Goal: Complete application form: Complete application form

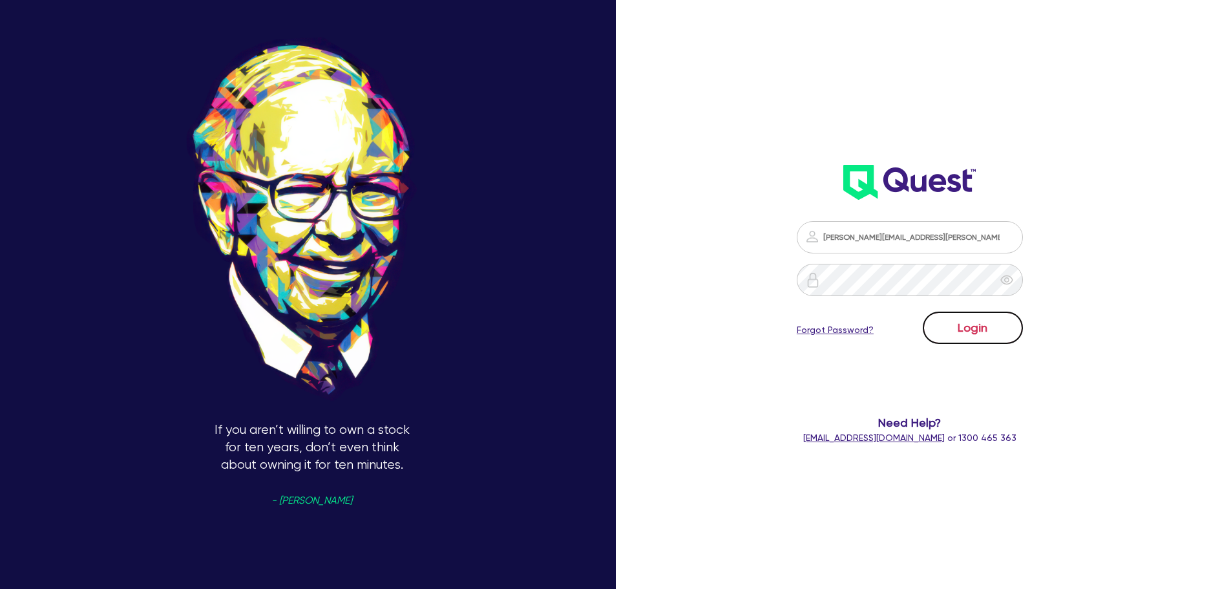
click at [996, 323] on button "Login" at bounding box center [973, 328] width 100 height 32
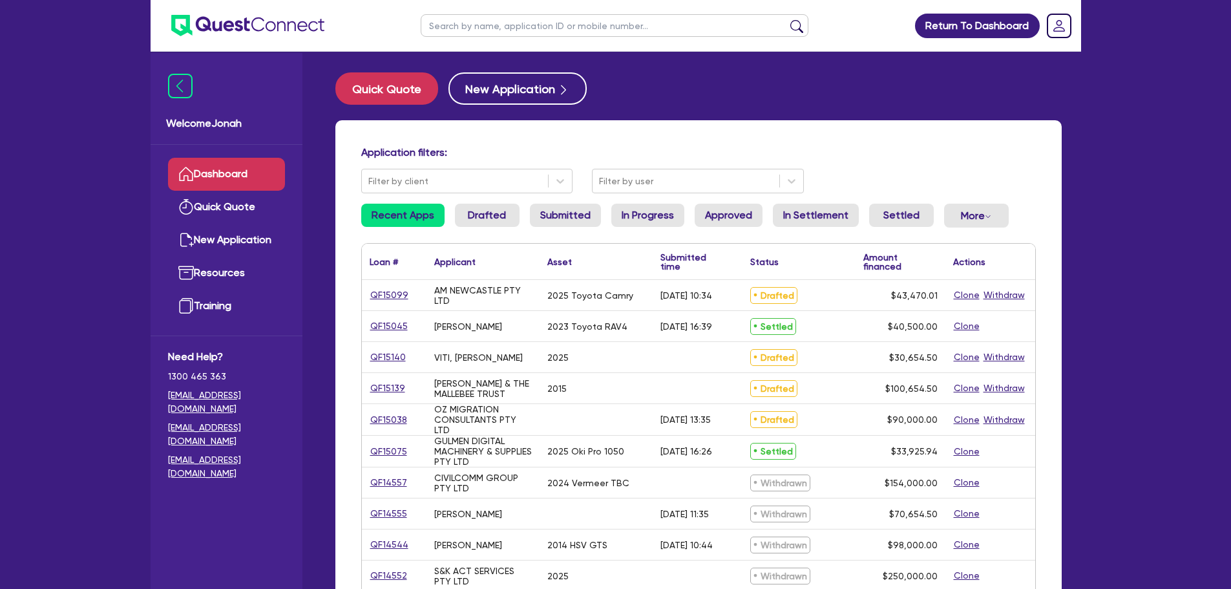
click at [456, 16] on input "text" at bounding box center [615, 25] width 388 height 23
type input "[PERSON_NAME]"
click at [794, 27] on button "submit" at bounding box center [797, 28] width 21 height 18
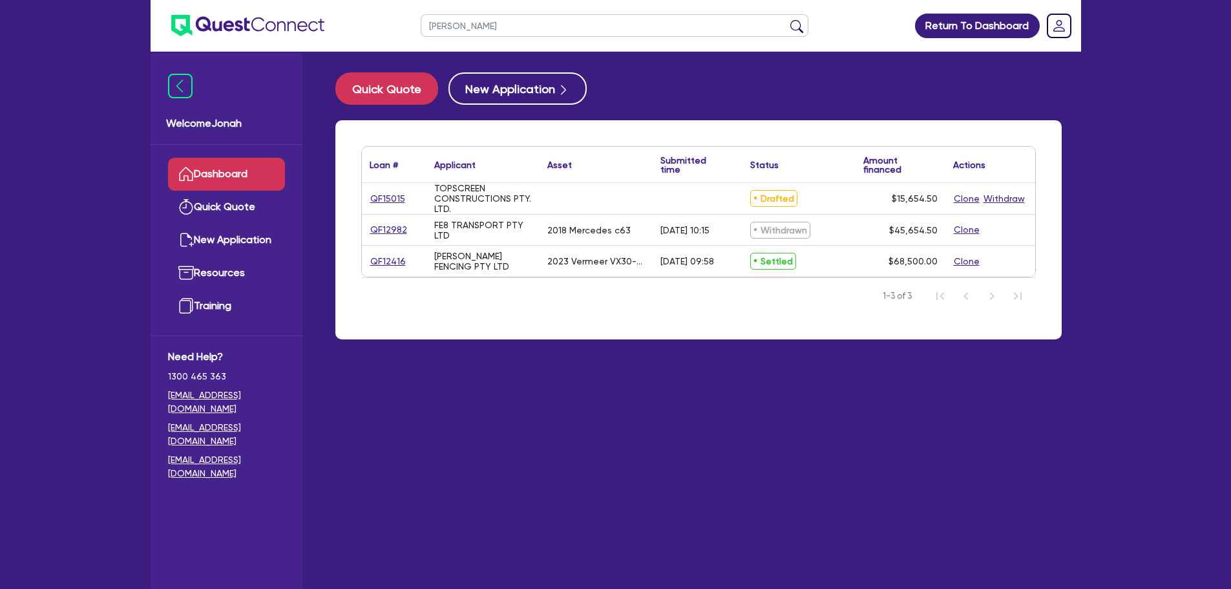
click at [390, 209] on div "QF15015" at bounding box center [394, 198] width 65 height 31
click at [393, 204] on link "QF15015" at bounding box center [388, 198] width 36 height 15
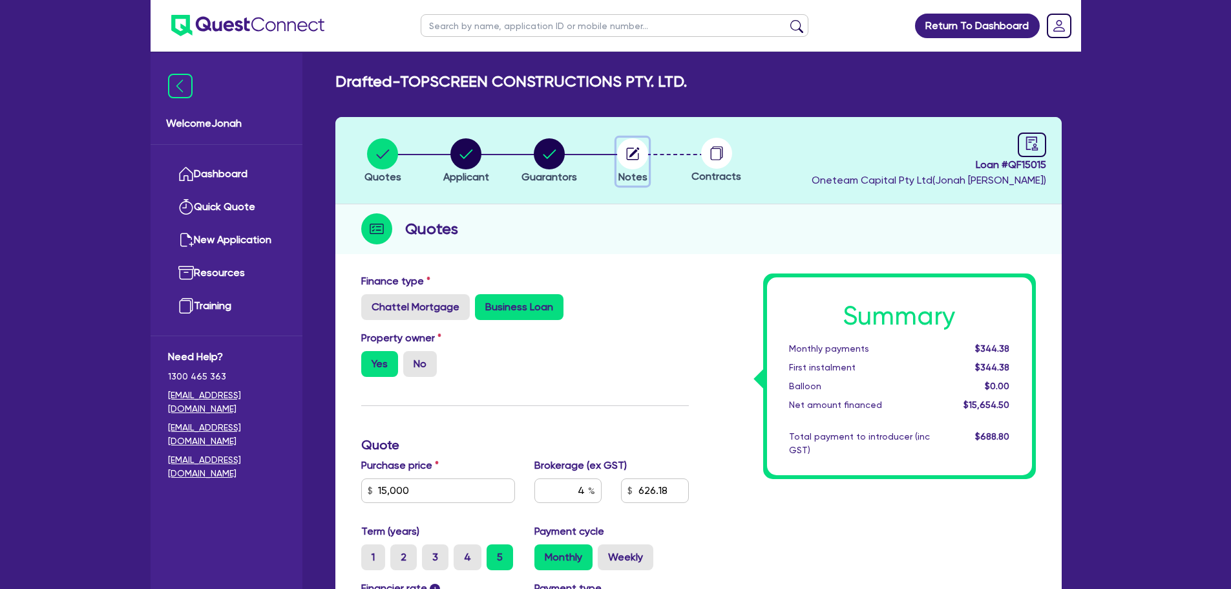
click at [634, 141] on circle "button" at bounding box center [632, 153] width 31 height 31
select select "Other"
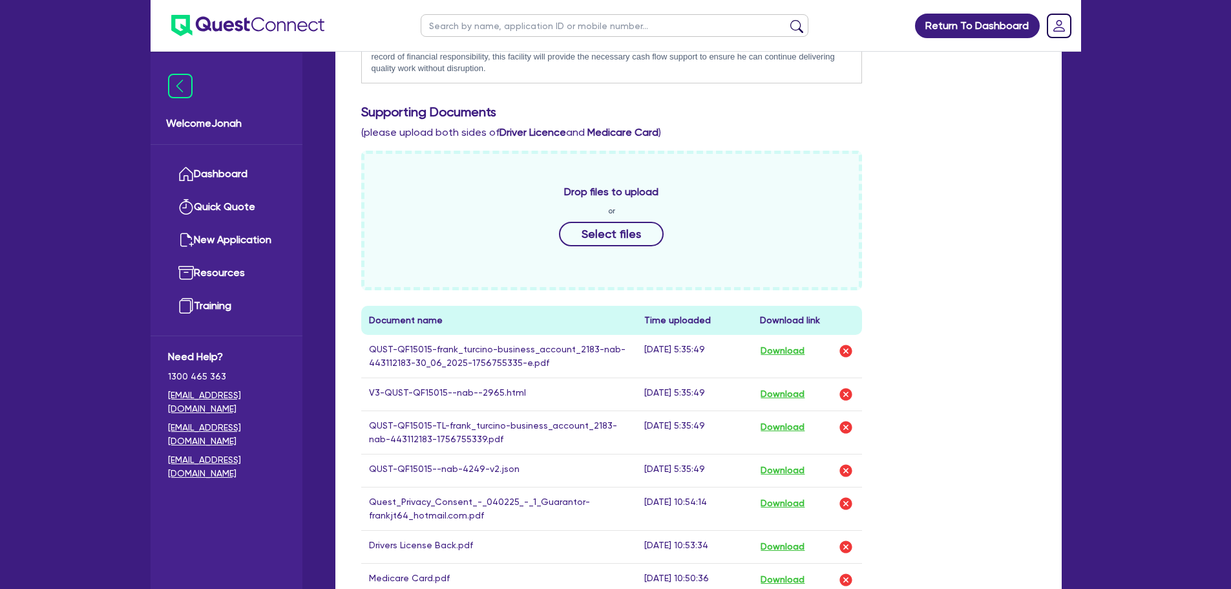
scroll to position [517, 0]
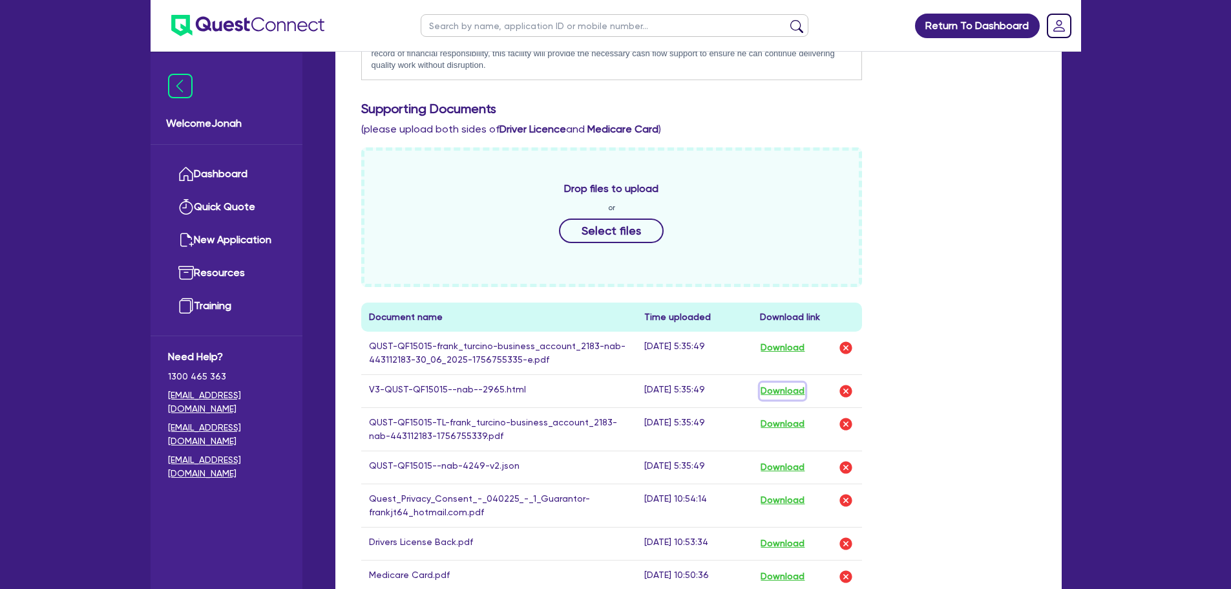
click at [800, 390] on button "Download" at bounding box center [782, 391] width 45 height 17
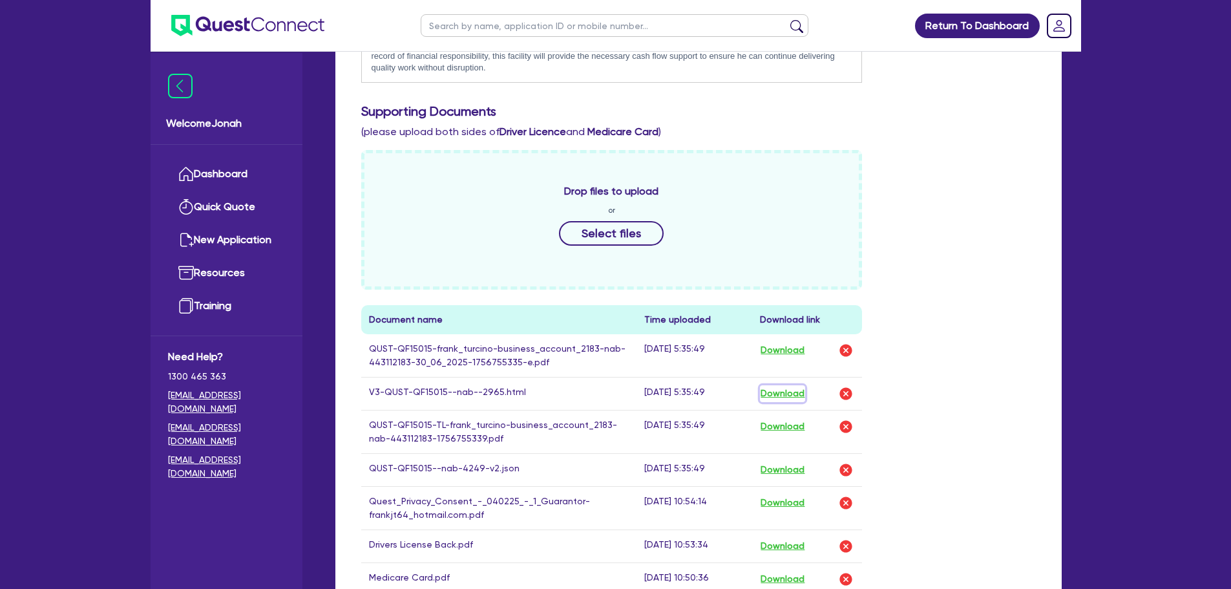
scroll to position [259, 0]
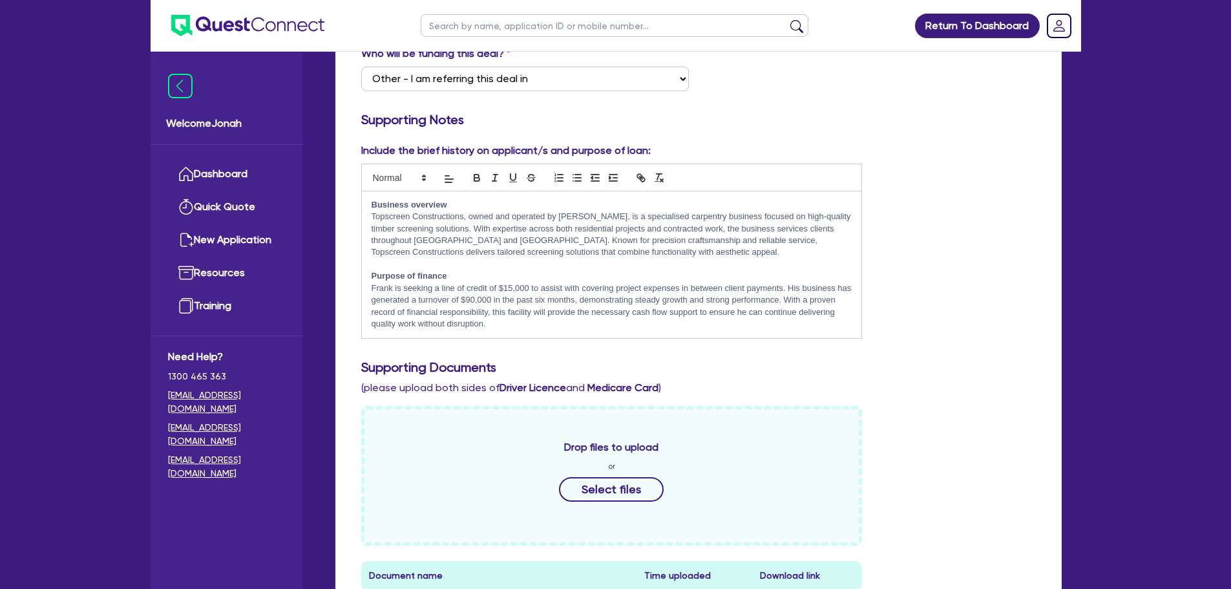
click at [471, 27] on input "text" at bounding box center [615, 25] width 388 height 23
type input "pavlos"
click button "submit" at bounding box center [797, 28] width 21 height 18
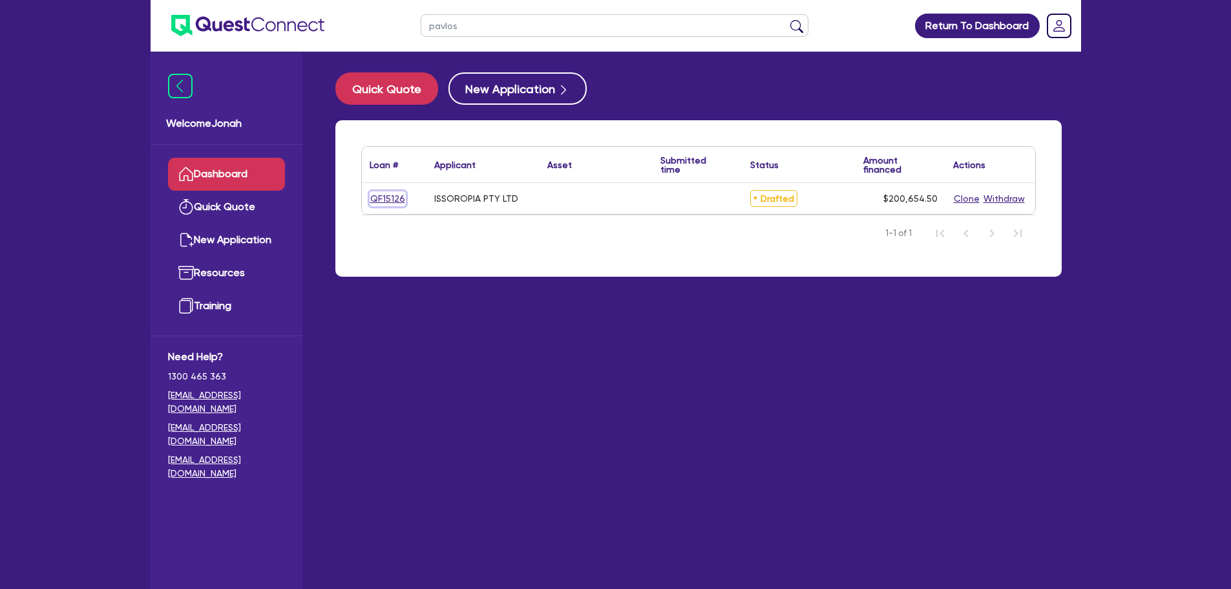
click at [388, 201] on link "QF15126" at bounding box center [388, 198] width 36 height 15
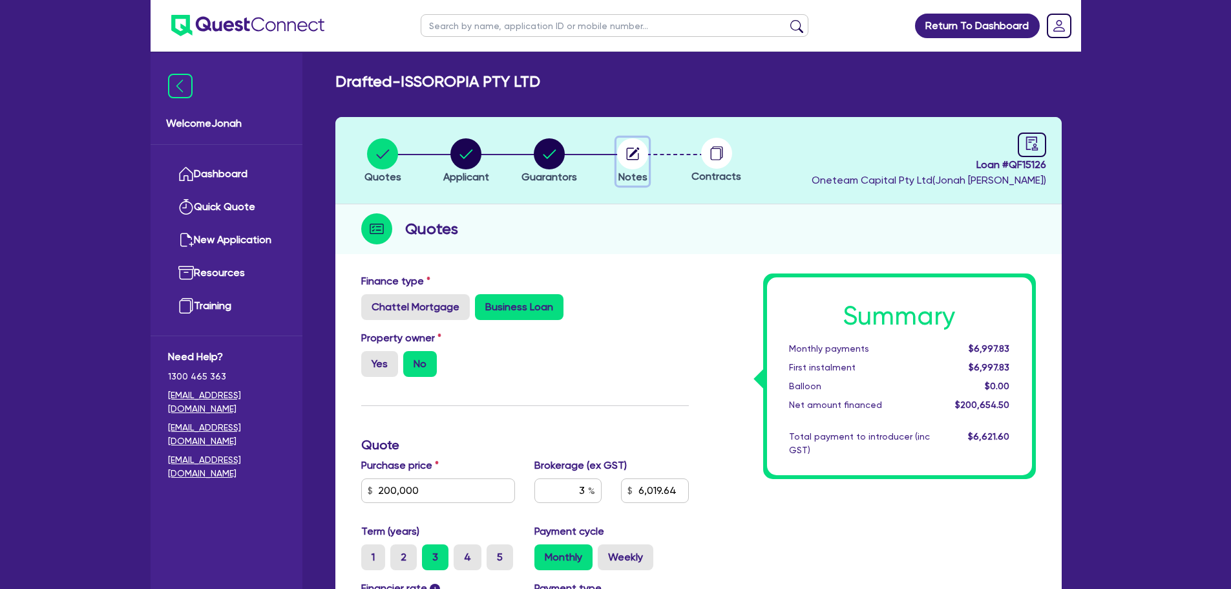
click at [634, 154] on icon "button" at bounding box center [635, 152] width 10 height 10
select select "Other"
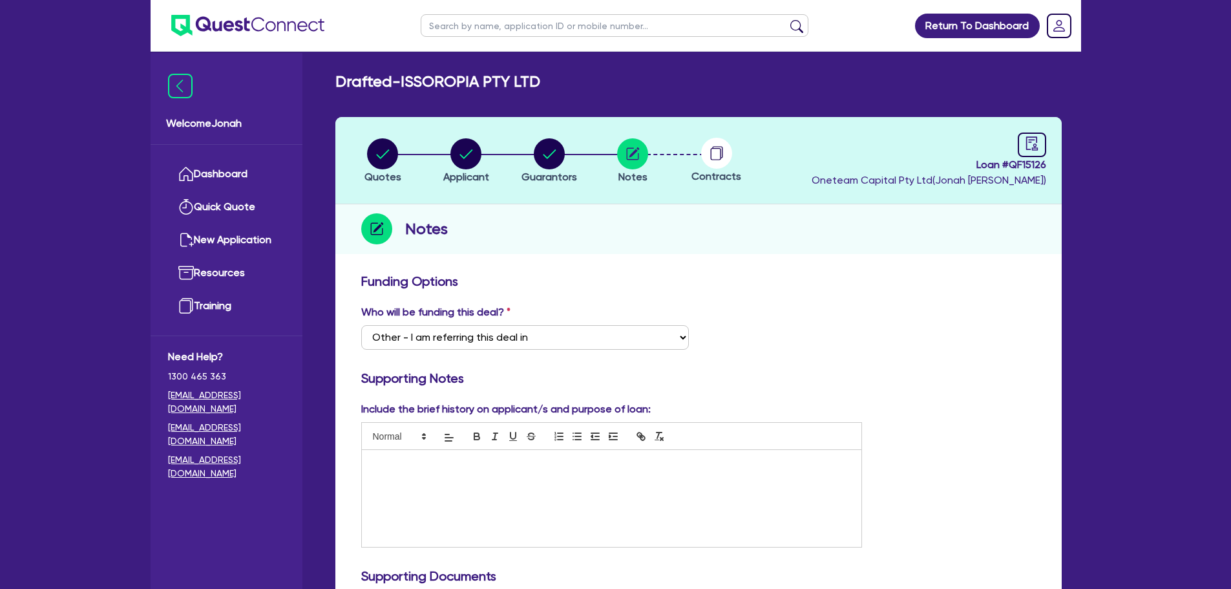
click at [719, 147] on icon at bounding box center [717, 152] width 10 height 12
click at [641, 155] on circle "button" at bounding box center [632, 153] width 31 height 31
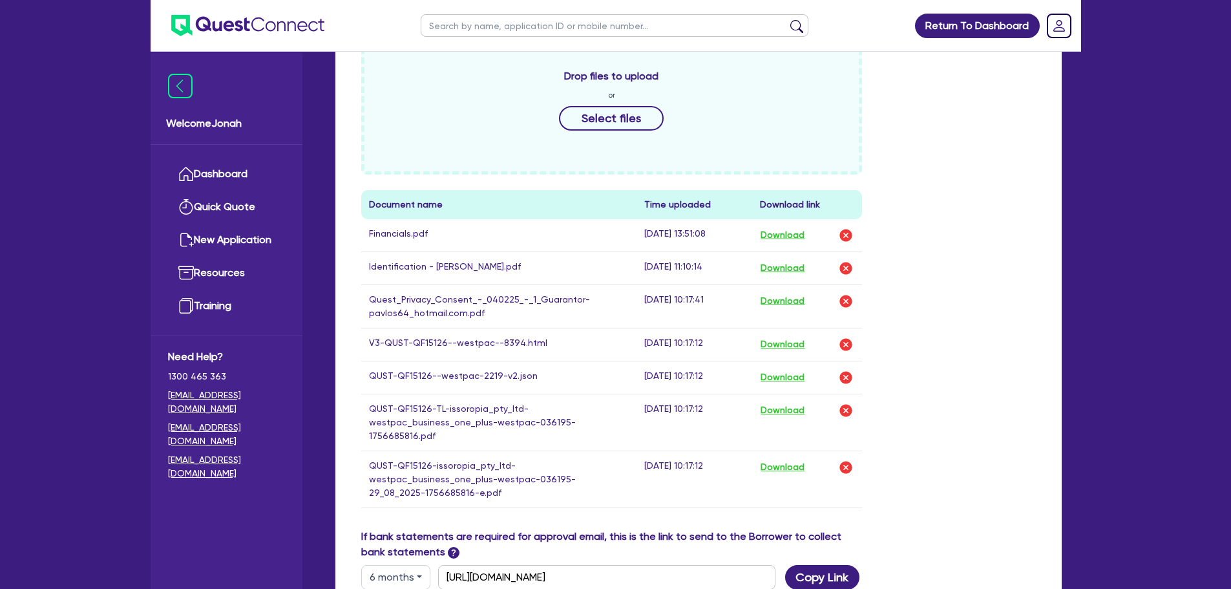
scroll to position [582, 0]
click at [781, 342] on button "Download" at bounding box center [782, 342] width 45 height 17
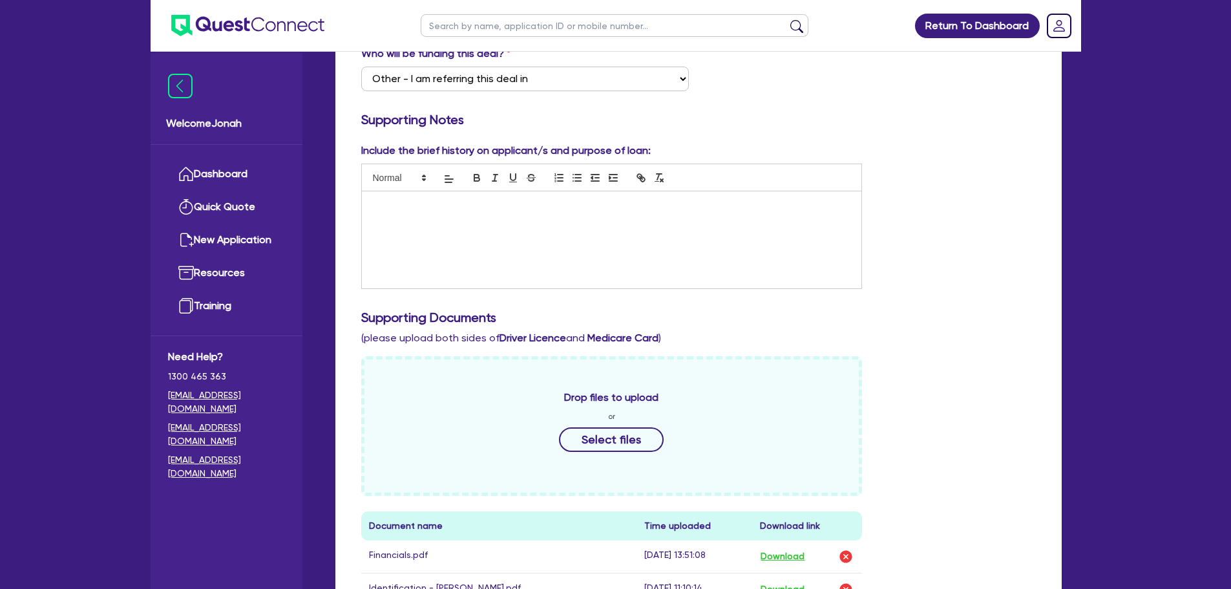
scroll to position [0, 0]
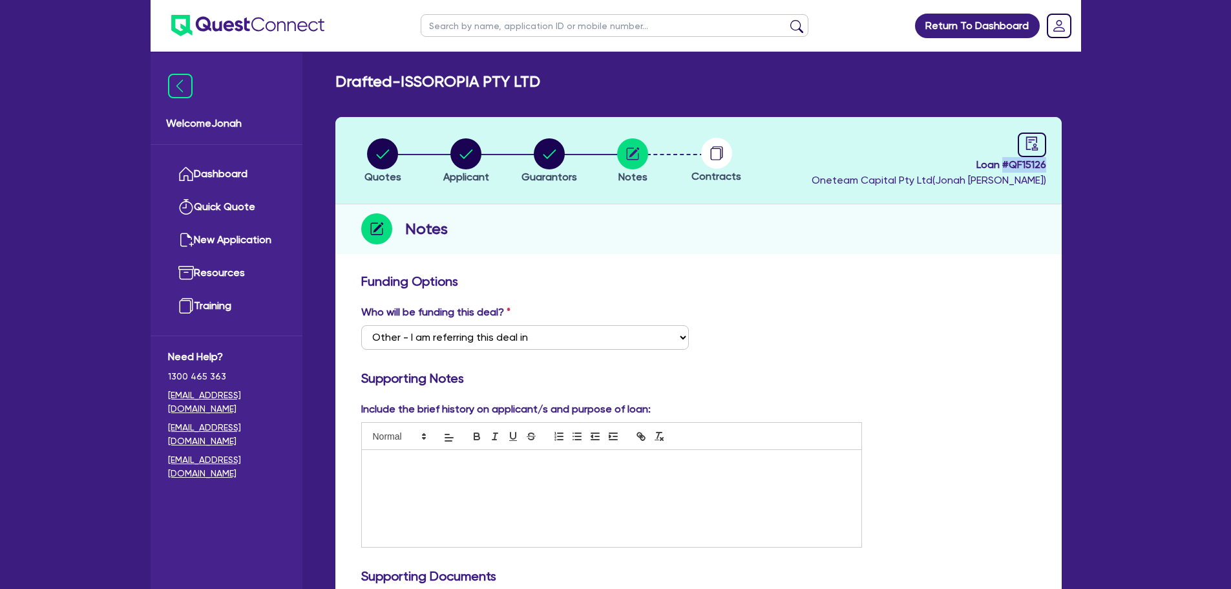
drag, startPoint x: 1002, startPoint y: 164, endPoint x: 1080, endPoint y: 164, distance: 78.2
copy span "# QF15126"
drag, startPoint x: 467, startPoint y: 179, endPoint x: 470, endPoint y: 167, distance: 12.7
click at [467, 177] on span "Applicant" at bounding box center [466, 177] width 46 height 12
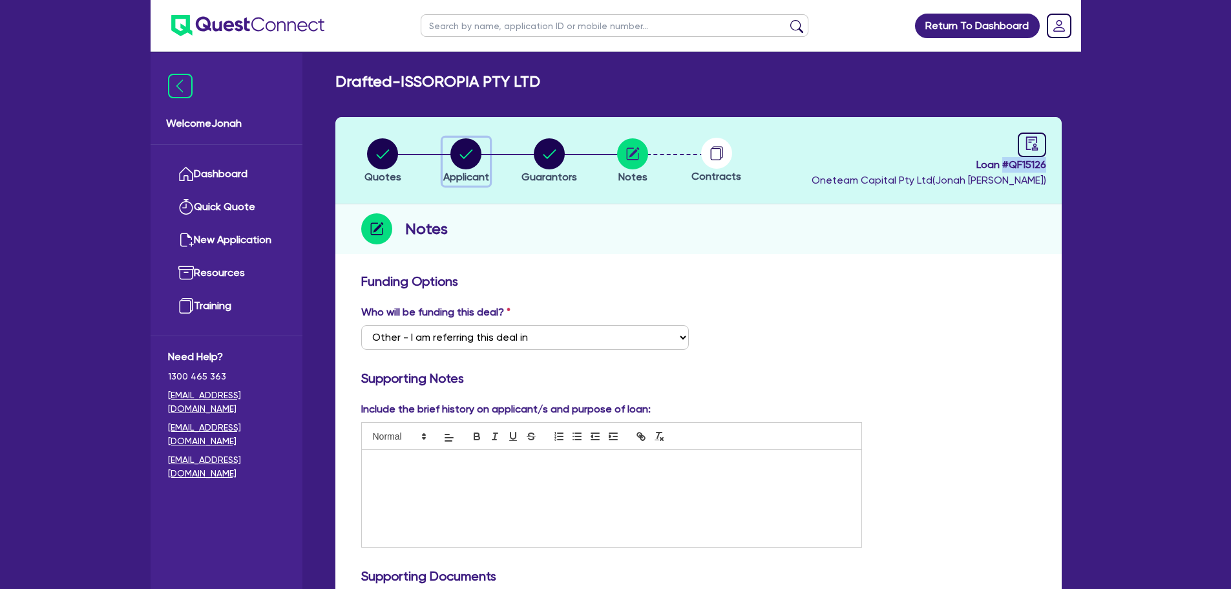
select select "COMPANY"
select select "ACCOMODATION_FOOD"
select select "RESTAURANTS"
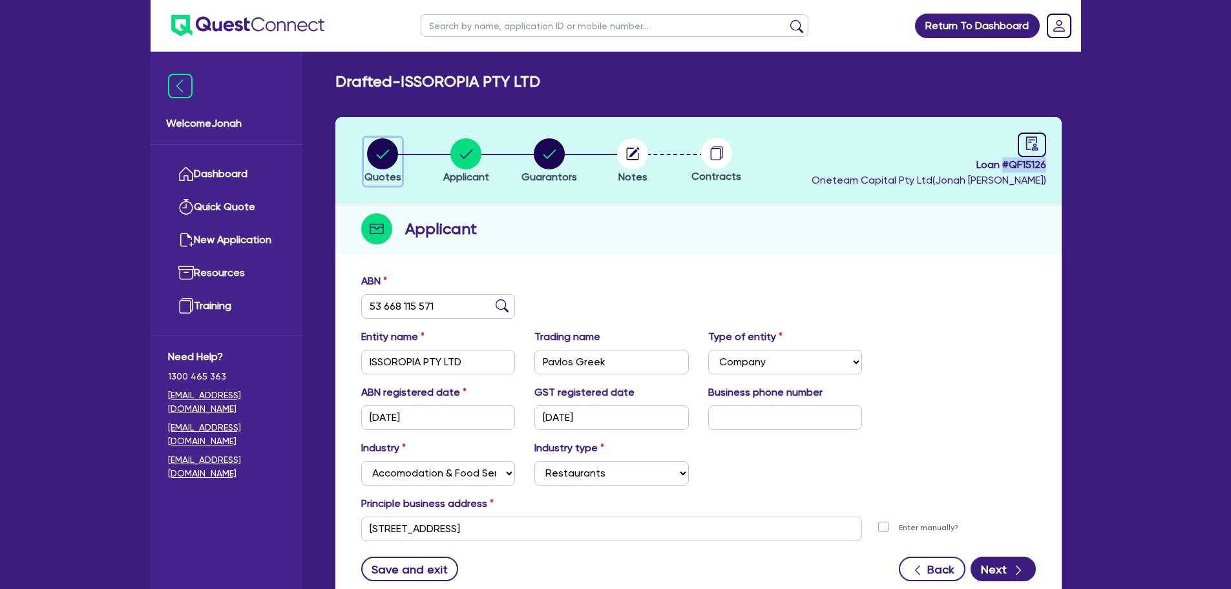
click at [382, 173] on span "Quotes" at bounding box center [383, 177] width 37 height 12
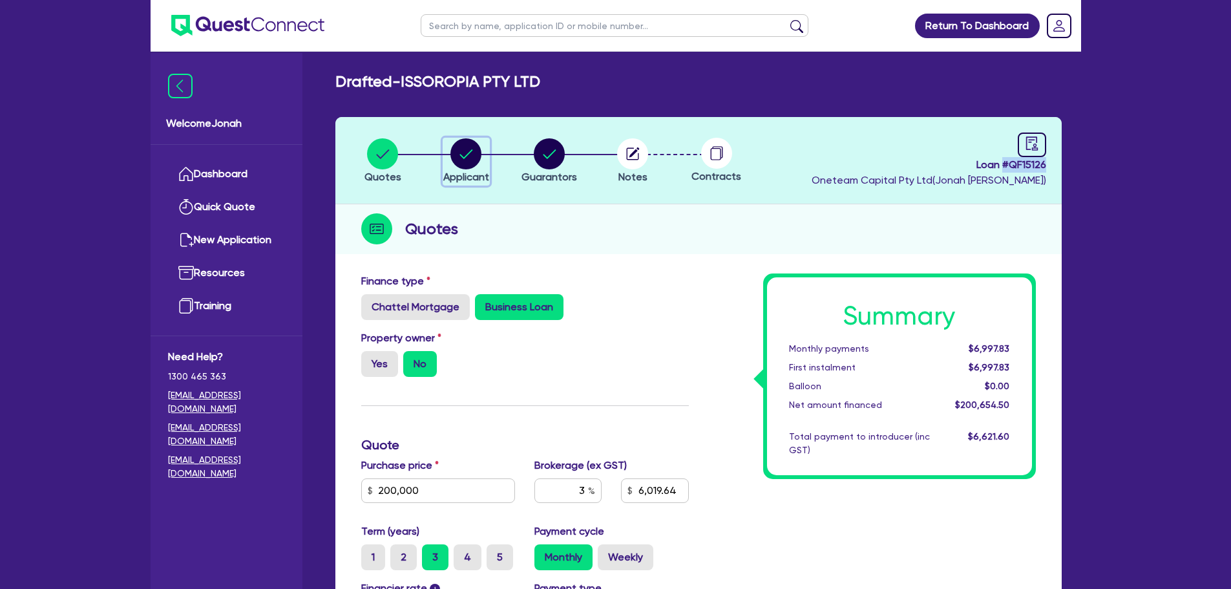
click at [456, 171] on span "Applicant" at bounding box center [466, 177] width 46 height 12
select select "COMPANY"
select select "ACCOMODATION_FOOD"
select select "RESTAURANTS"
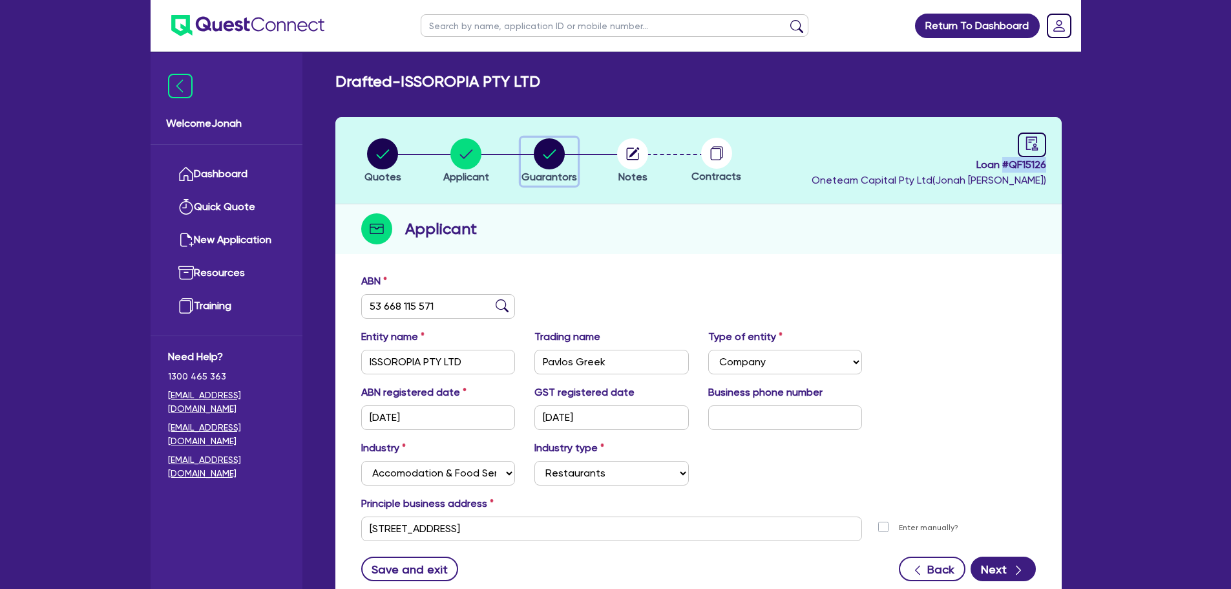
click at [555, 152] on circle "button" at bounding box center [549, 153] width 31 height 31
select select "MR"
select select "WA"
select select "SINGLE"
select select "VEHICLE"
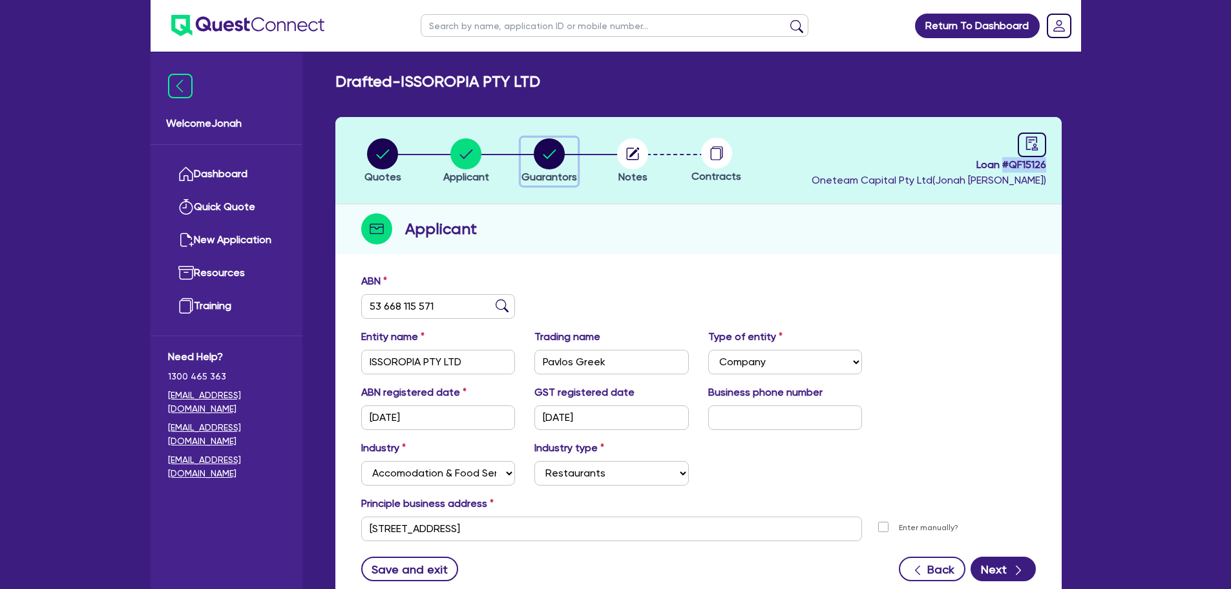
select select "CREDIT_CARD"
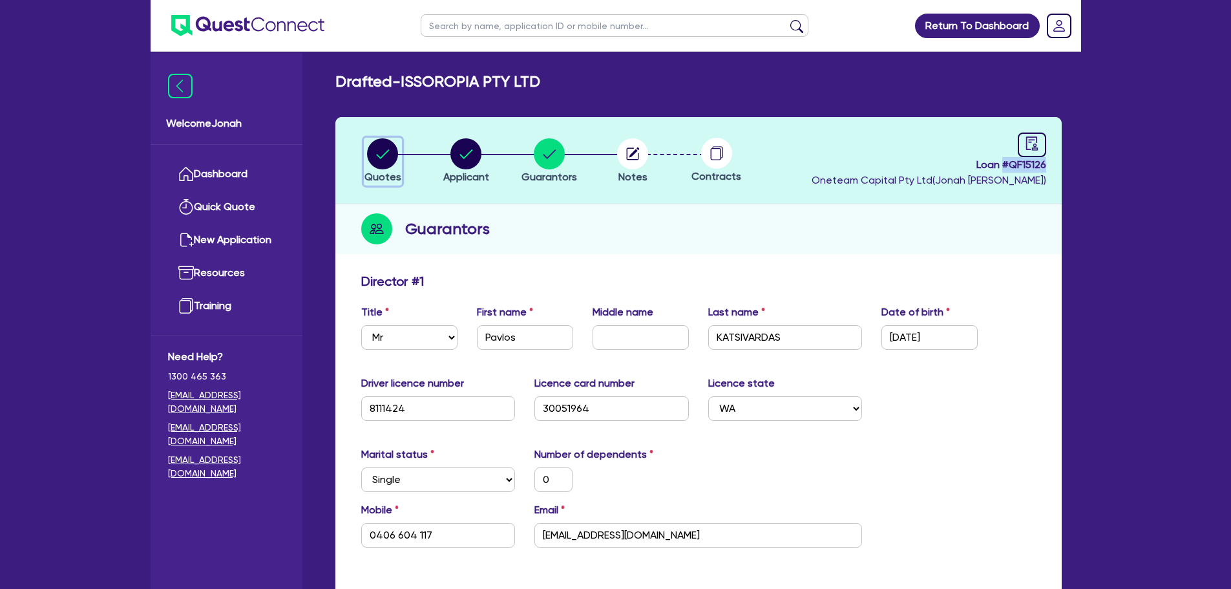
click at [394, 171] on span "Quotes" at bounding box center [383, 177] width 37 height 12
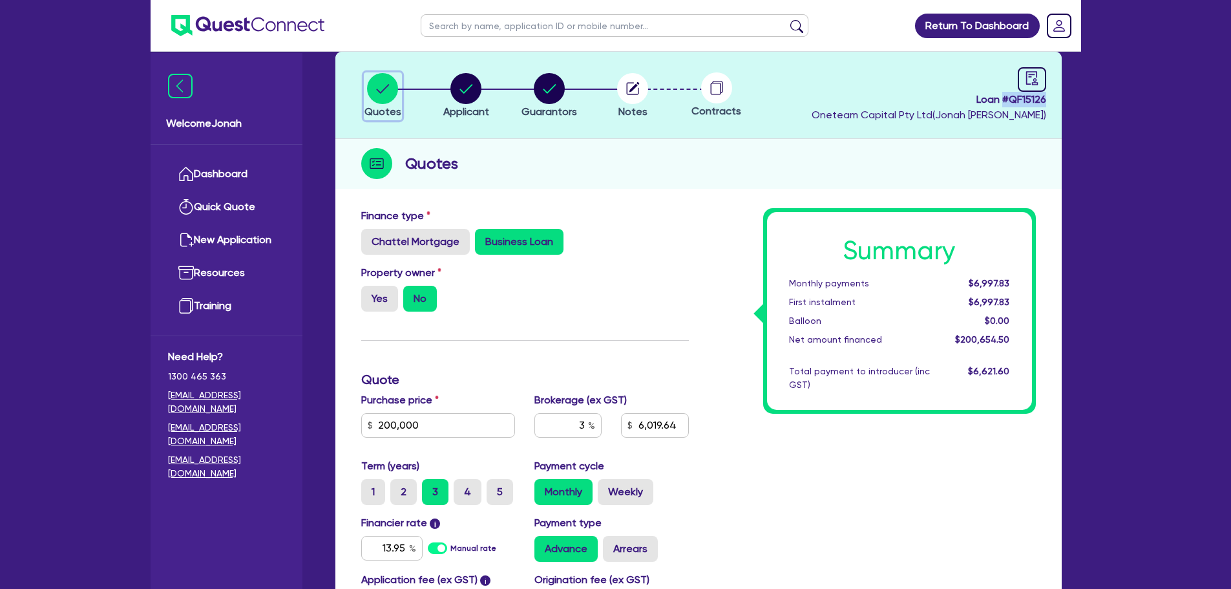
scroll to position [65, 0]
click at [644, 100] on circle "button" at bounding box center [632, 89] width 31 height 31
select select "Other"
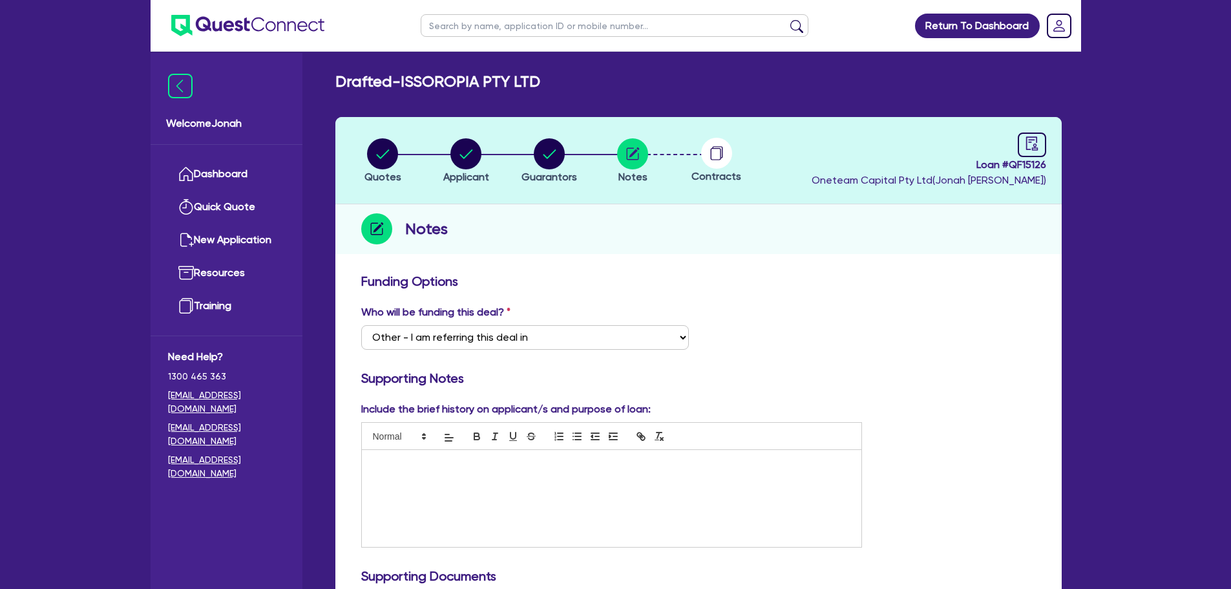
select select "Other"
click at [595, 29] on input "text" at bounding box center [615, 25] width 388 height 23
type input "top screen"
click button "submit" at bounding box center [797, 28] width 21 height 18
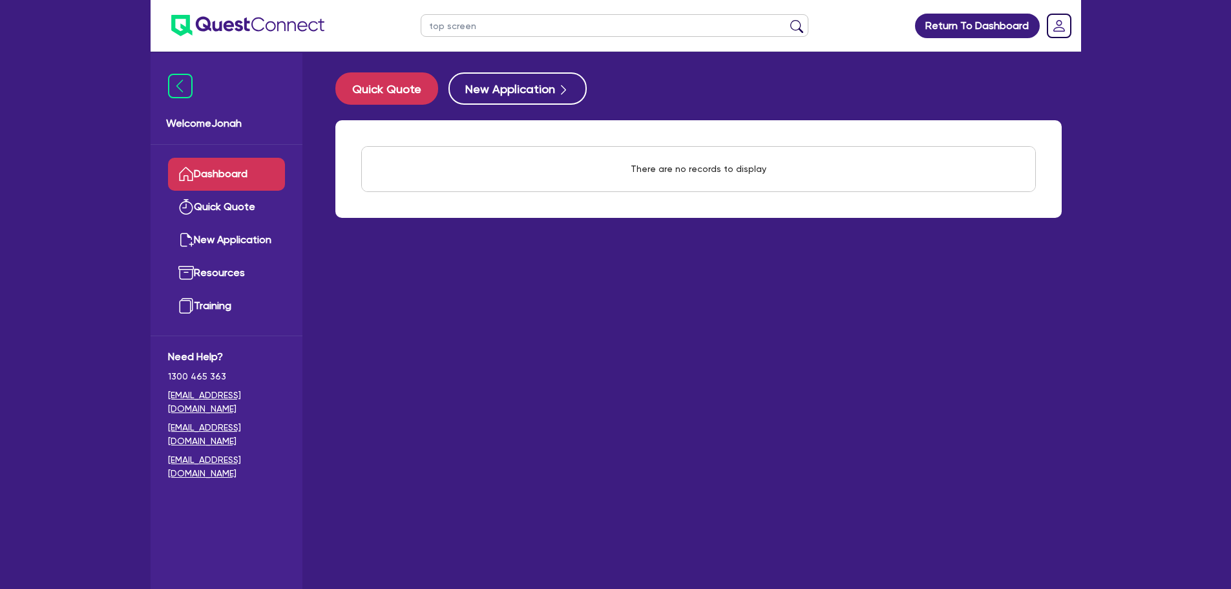
click at [433, 25] on input "top screen" at bounding box center [615, 25] width 388 height 23
click at [434, 26] on input "top screen" at bounding box center [615, 25] width 388 height 23
type input "[PERSON_NAME]"
click at [787, 19] on button "submit" at bounding box center [797, 28] width 21 height 18
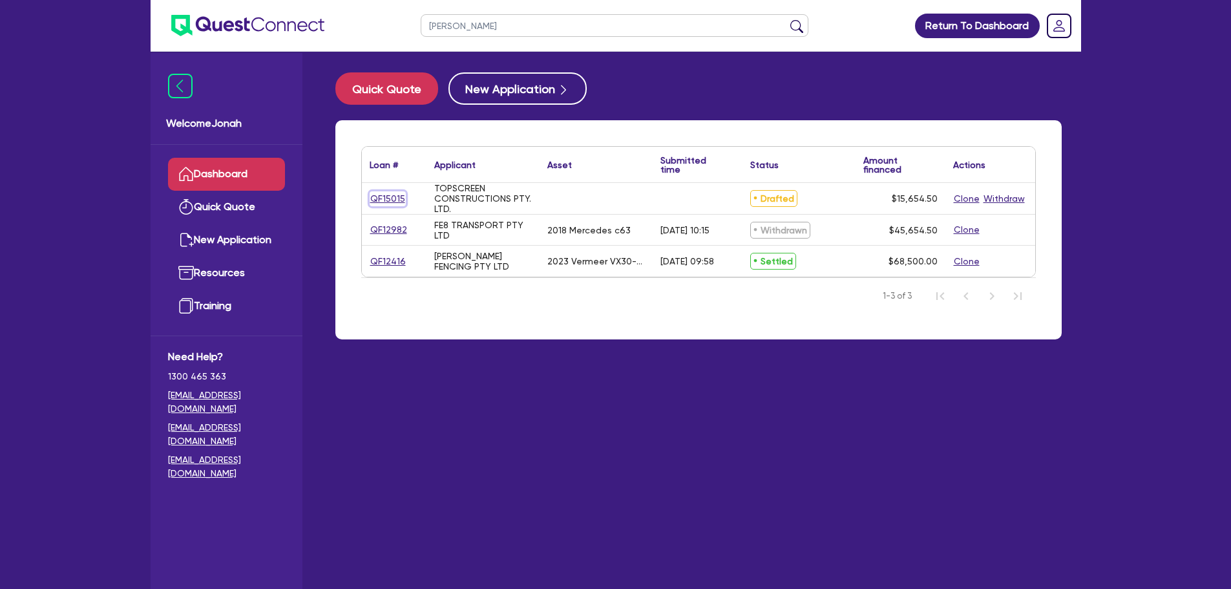
click at [399, 200] on link "QF15015" at bounding box center [388, 198] width 36 height 15
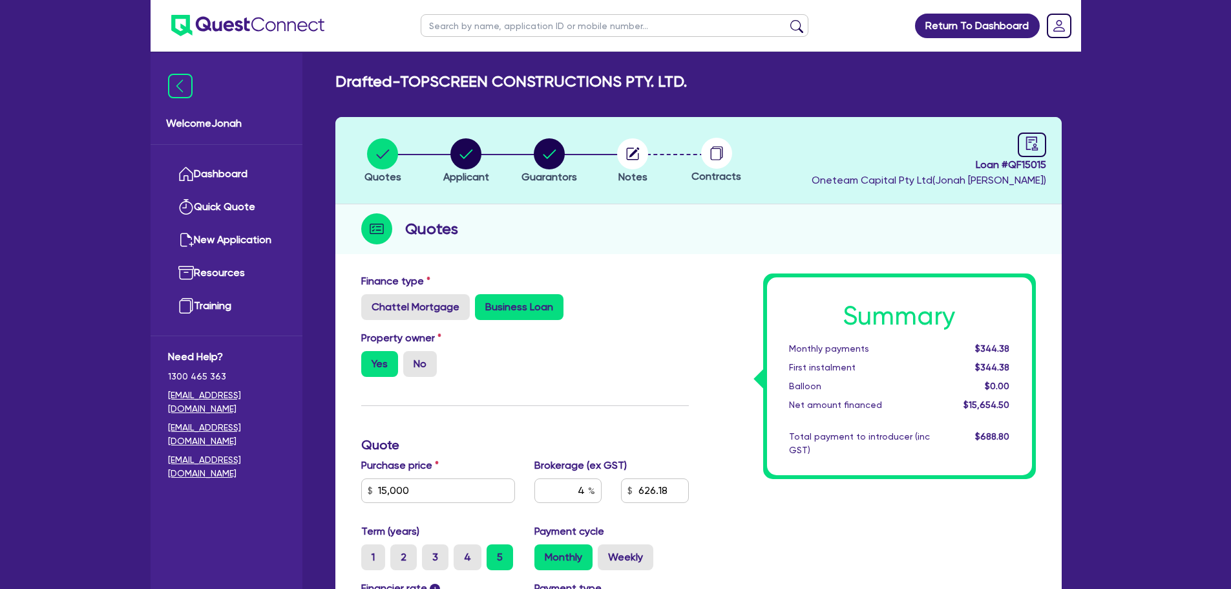
click at [653, 161] on li "Notes" at bounding box center [632, 160] width 83 height 45
click at [639, 161] on circle "button" at bounding box center [632, 153] width 31 height 31
select select "Other"
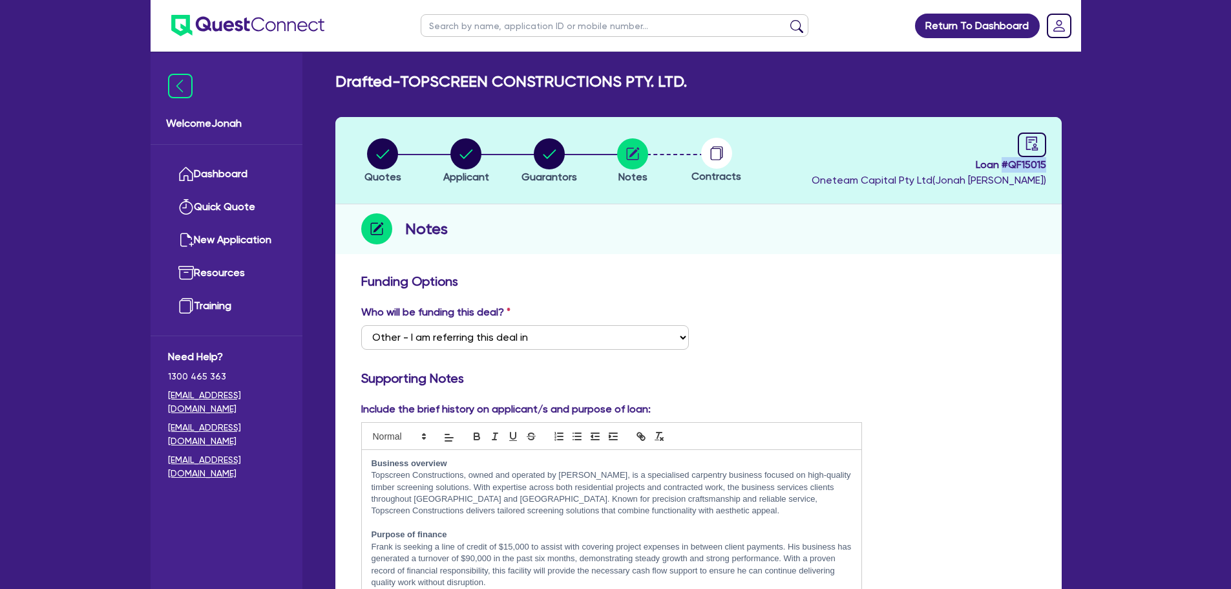
drag, startPoint x: 1000, startPoint y: 164, endPoint x: 1050, endPoint y: 167, distance: 49.8
click at [1050, 167] on header "Quotes Applicant [GEOGRAPHIC_DATA] Notes Contracts Loan # QF15015 Oneteam Capit…" at bounding box center [698, 160] width 727 height 87
copy span "# QF15015"
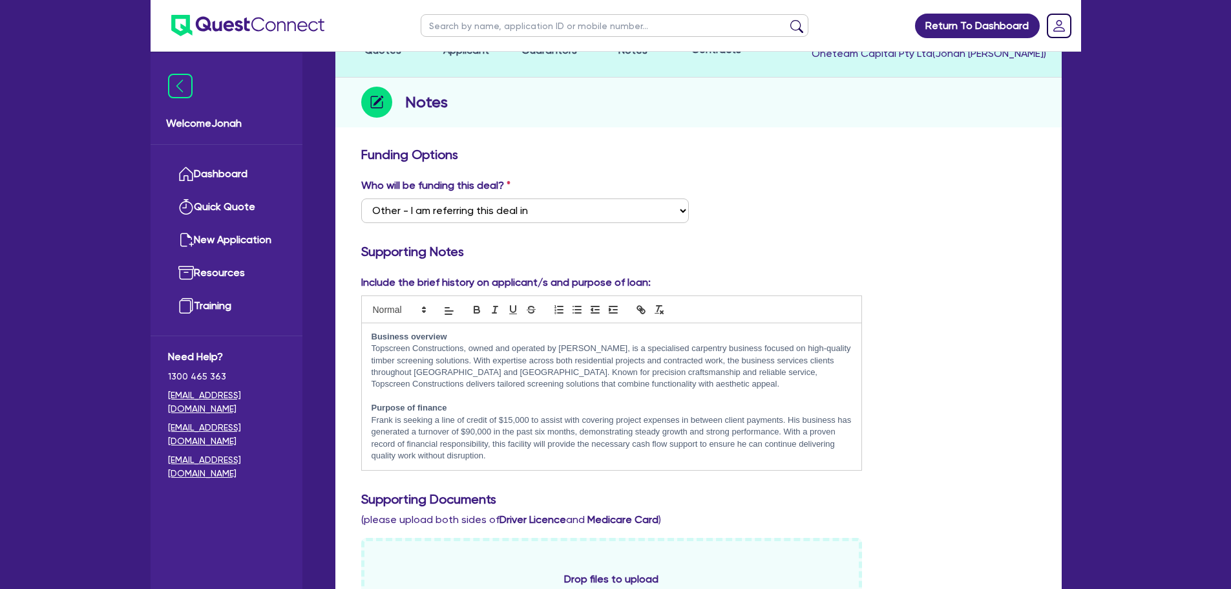
scroll to position [129, 0]
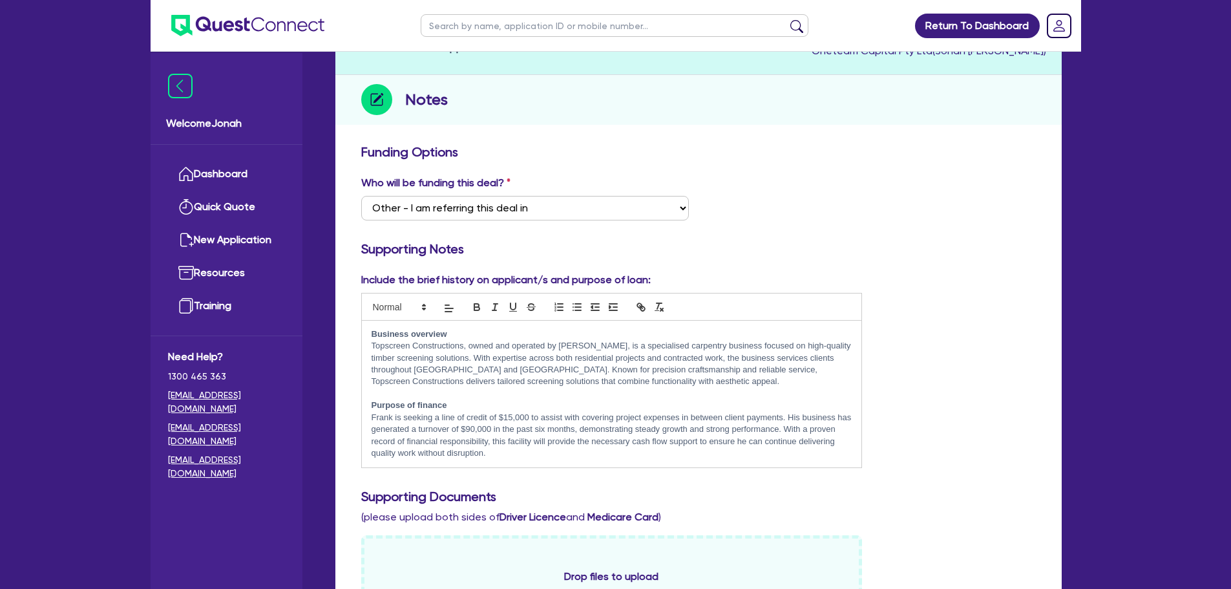
click at [383, 414] on p "﻿[PERSON_NAME] is seeking a line of credit of $15,000 to assist with covering p…" at bounding box center [612, 436] width 481 height 48
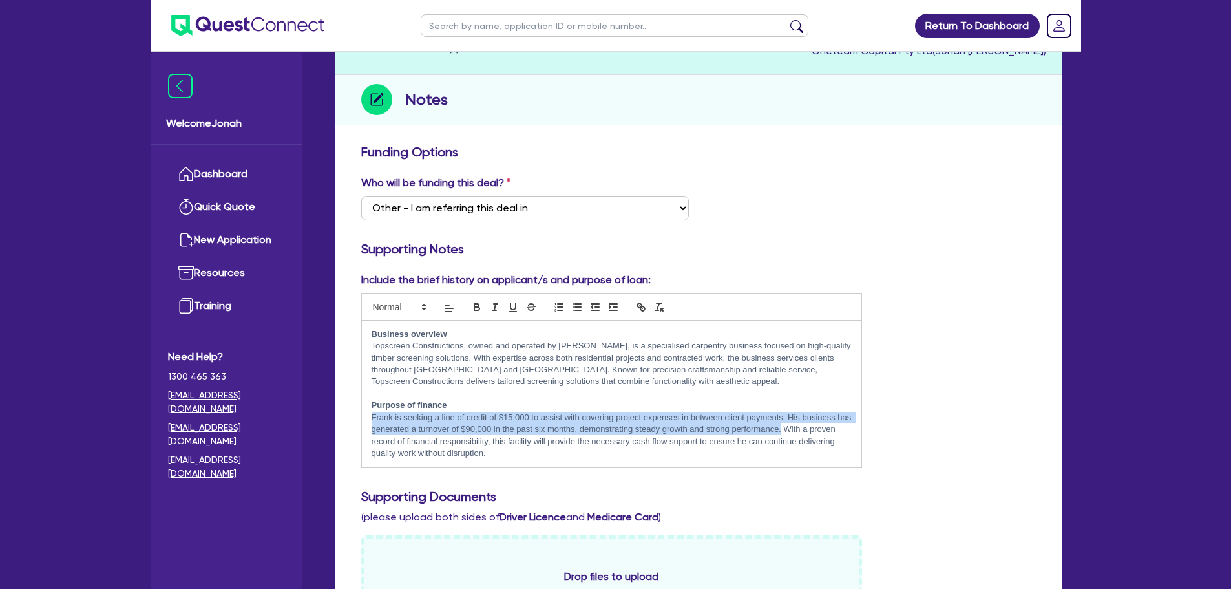
drag, startPoint x: 371, startPoint y: 419, endPoint x: 781, endPoint y: 432, distance: 410.7
click at [781, 432] on p "﻿[PERSON_NAME] is seeking a line of credit of $15,000 to assist with covering p…" at bounding box center [612, 436] width 481 height 48
copy p "﻿[PERSON_NAME] is seeking a line of credit of $15,000 to assist with covering p…"
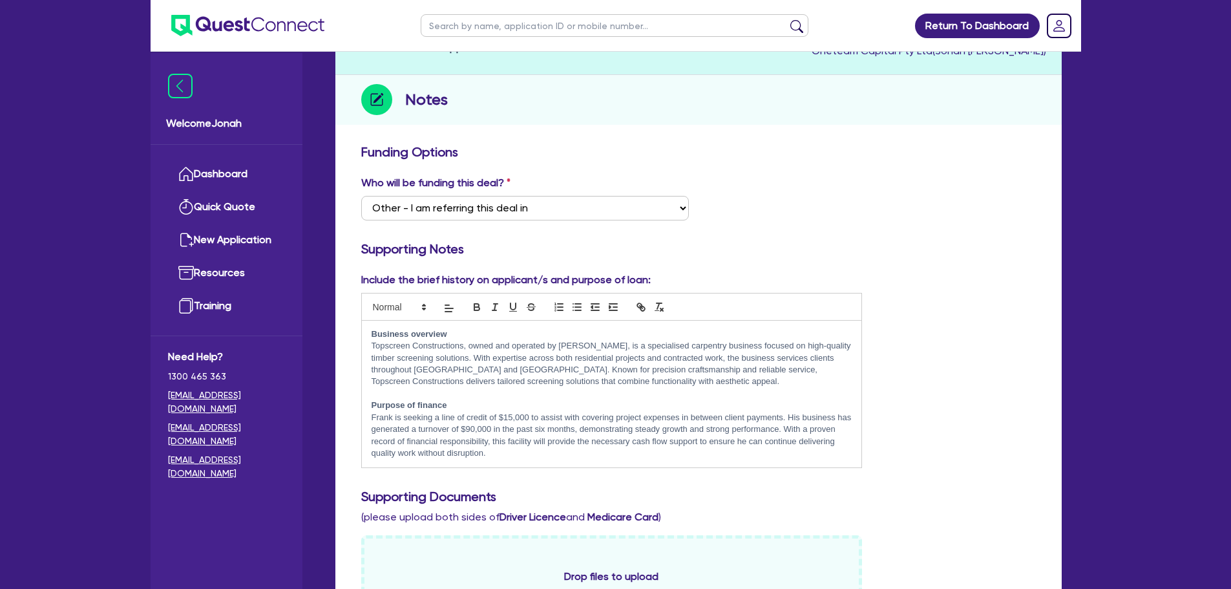
click at [451, 360] on p "Topscreen Constructions, owned and operated by [PERSON_NAME], is a specialised …" at bounding box center [612, 364] width 481 height 48
drag, startPoint x: 372, startPoint y: 343, endPoint x: 386, endPoint y: 347, distance: 14.7
click at [386, 347] on p "Topscreen Constructions, owned and operated by [PERSON_NAME], is a specialised …" at bounding box center [612, 364] width 481 height 48
click at [444, 345] on p "Topscreen Constructions, owned and operated by [PERSON_NAME], is a specialised …" at bounding box center [612, 364] width 481 height 48
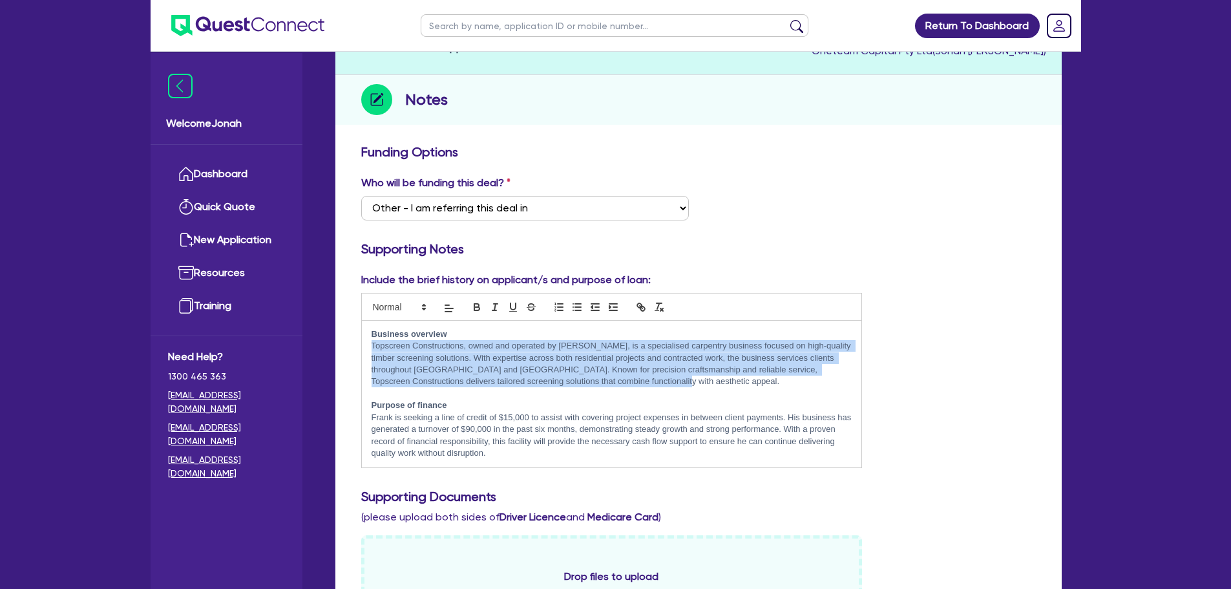
drag, startPoint x: 627, startPoint y: 383, endPoint x: 369, endPoint y: 348, distance: 260.3
click at [369, 348] on div "Business overview Topscreen Constructions, owned and operated by [PERSON_NAME],…" at bounding box center [612, 394] width 500 height 147
click at [558, 384] on p "Topscreen Constructions, owned and operated by [PERSON_NAME], is a specialised …" at bounding box center [612, 364] width 481 height 48
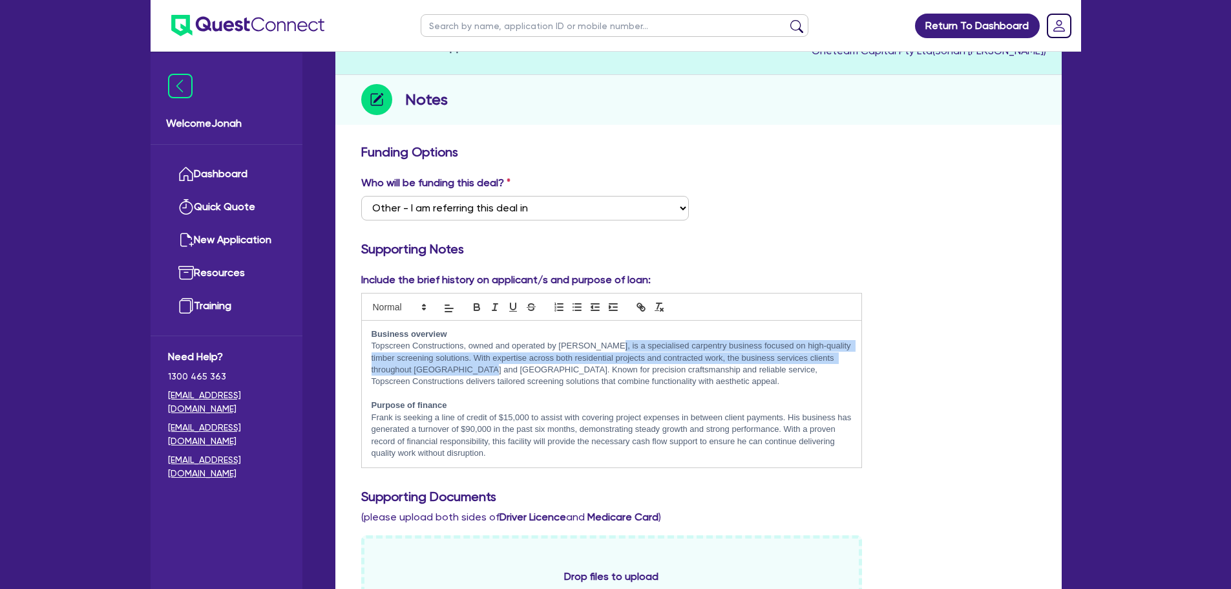
drag, startPoint x: 602, startPoint y: 346, endPoint x: 466, endPoint y: 366, distance: 137.2
click at [466, 366] on p "Topscreen Constructions, owned and operated by [PERSON_NAME], is a specialised …" at bounding box center [612, 364] width 481 height 48
copy p "specialised carpentry business focused on high-quality timber screening solutio…"
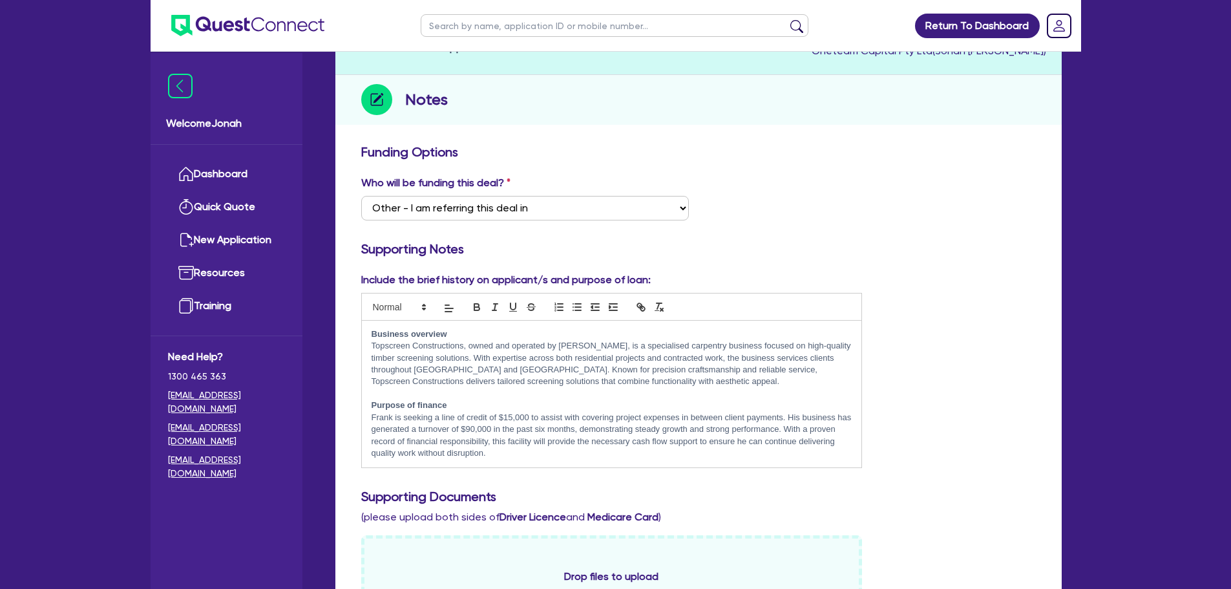
click at [506, 381] on p "Topscreen Constructions, owned and operated by [PERSON_NAME], is a specialised …" at bounding box center [612, 364] width 481 height 48
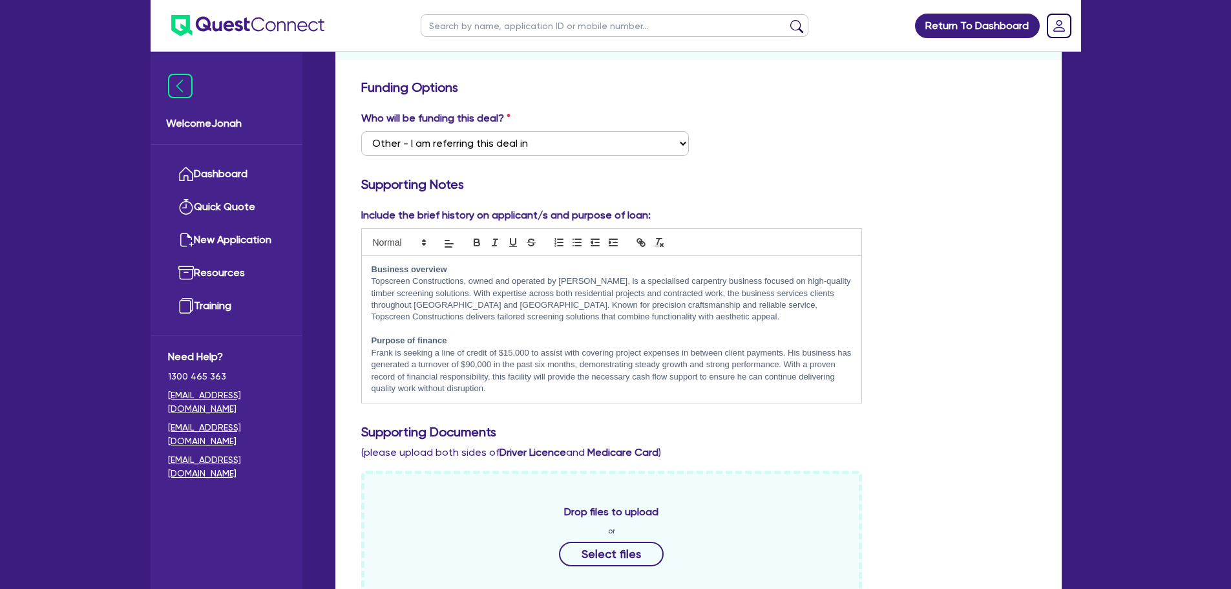
scroll to position [0, 0]
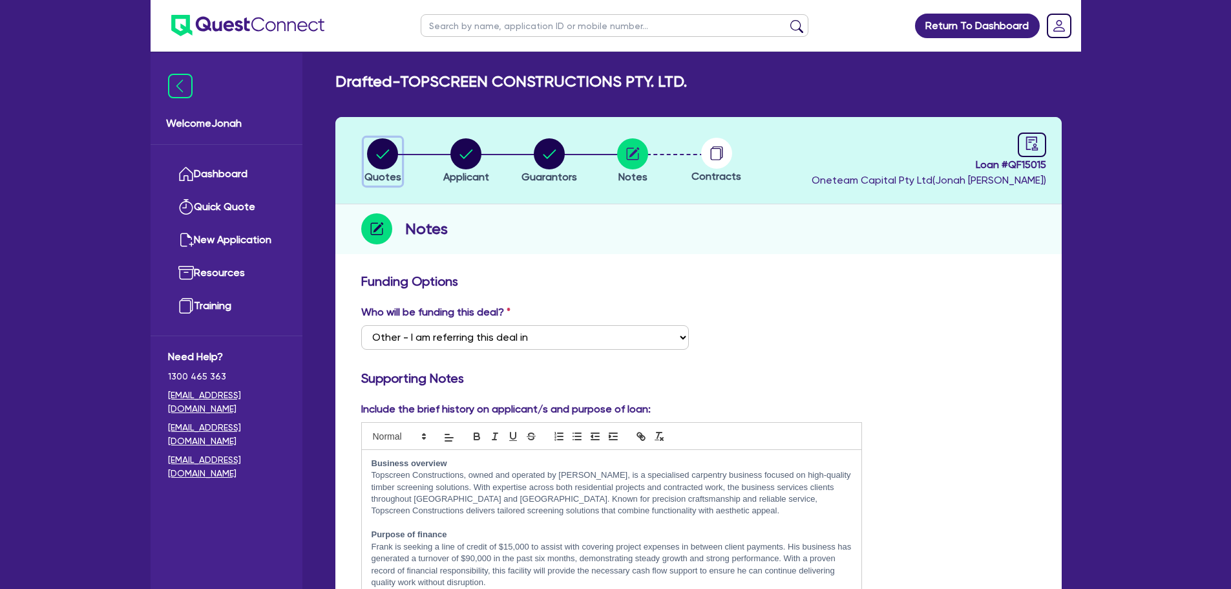
click at [397, 152] on circle "button" at bounding box center [382, 153] width 31 height 31
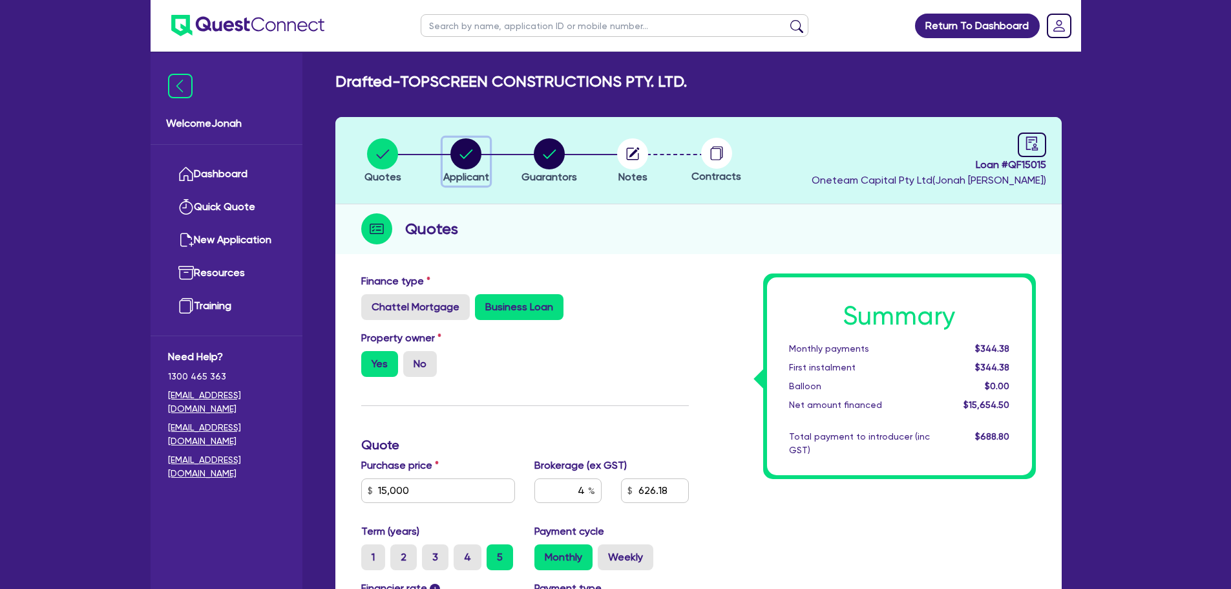
click at [469, 160] on circle "button" at bounding box center [466, 153] width 31 height 31
select select "COMPANY"
select select "BUILDING_CONSTRUCTION"
select select "TRADES_SERVICES_BUSINESSES_GOVERNMENT"
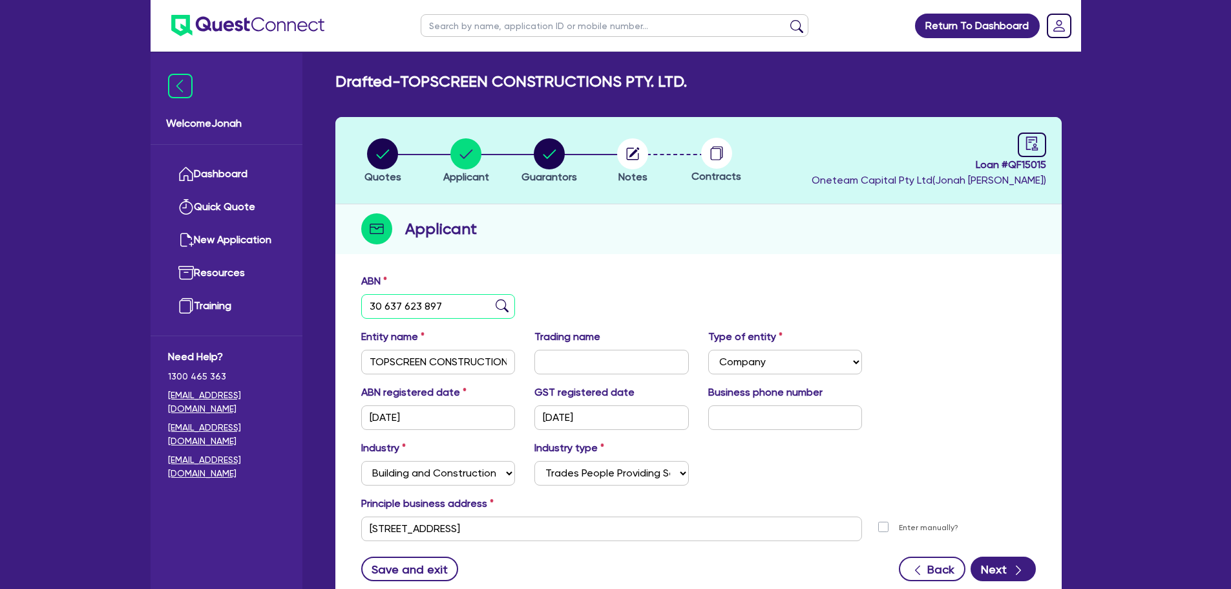
drag, startPoint x: 432, startPoint y: 306, endPoint x: 334, endPoint y: 299, distance: 98.5
click at [334, 299] on div "Quotes Applicant [GEOGRAPHIC_DATA] Notes Contracts Loan # QF15015 Oneteam Capit…" at bounding box center [699, 369] width 746 height 505
click at [396, 160] on circle "button" at bounding box center [382, 153] width 31 height 31
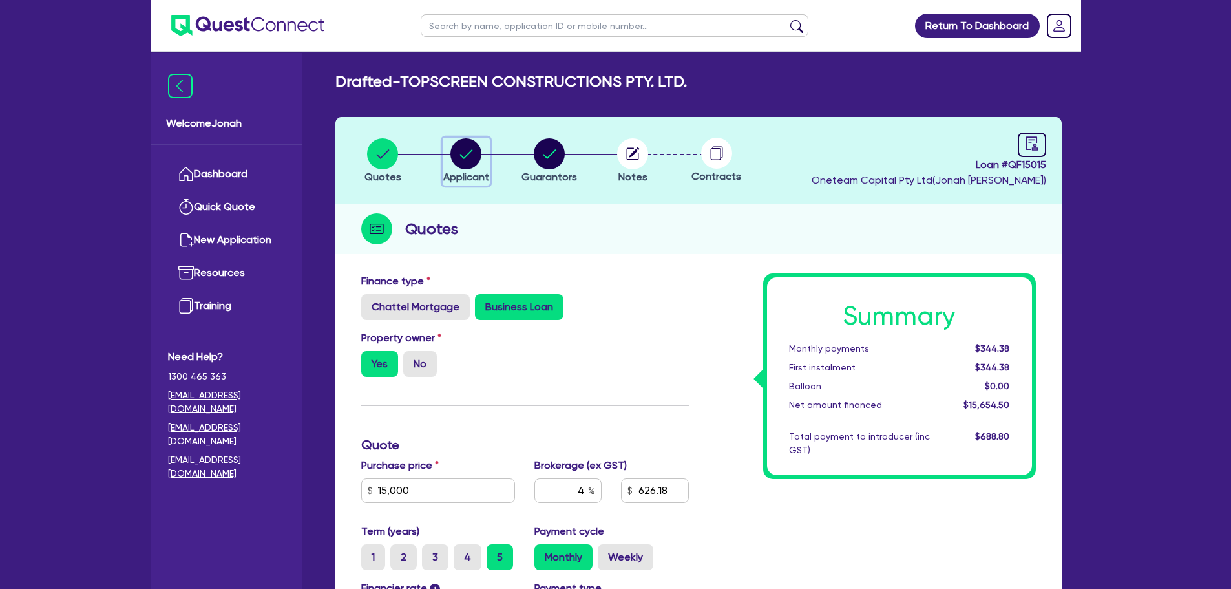
click at [474, 164] on circle "button" at bounding box center [466, 153] width 31 height 31
select select "COMPANY"
select select "BUILDING_CONSTRUCTION"
select select "TRADES_SERVICES_BUSINESSES_GOVERNMENT"
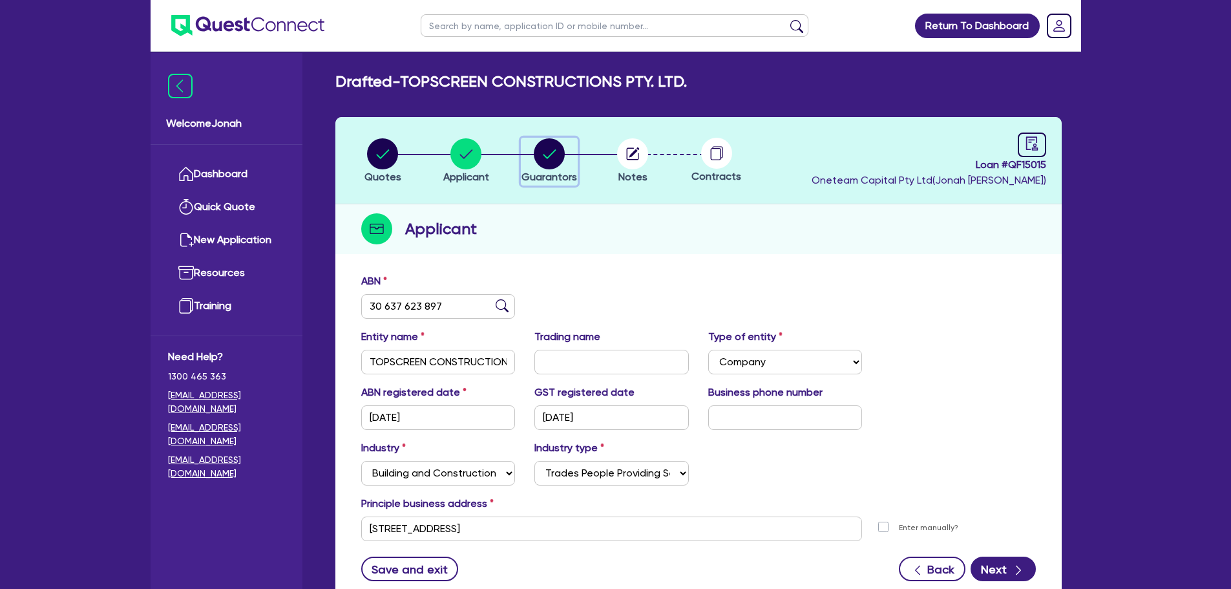
click at [546, 149] on circle "button" at bounding box center [549, 153] width 31 height 31
select select "MR"
select select "VIC"
select select "MARRIED"
select select "MORTGAGE"
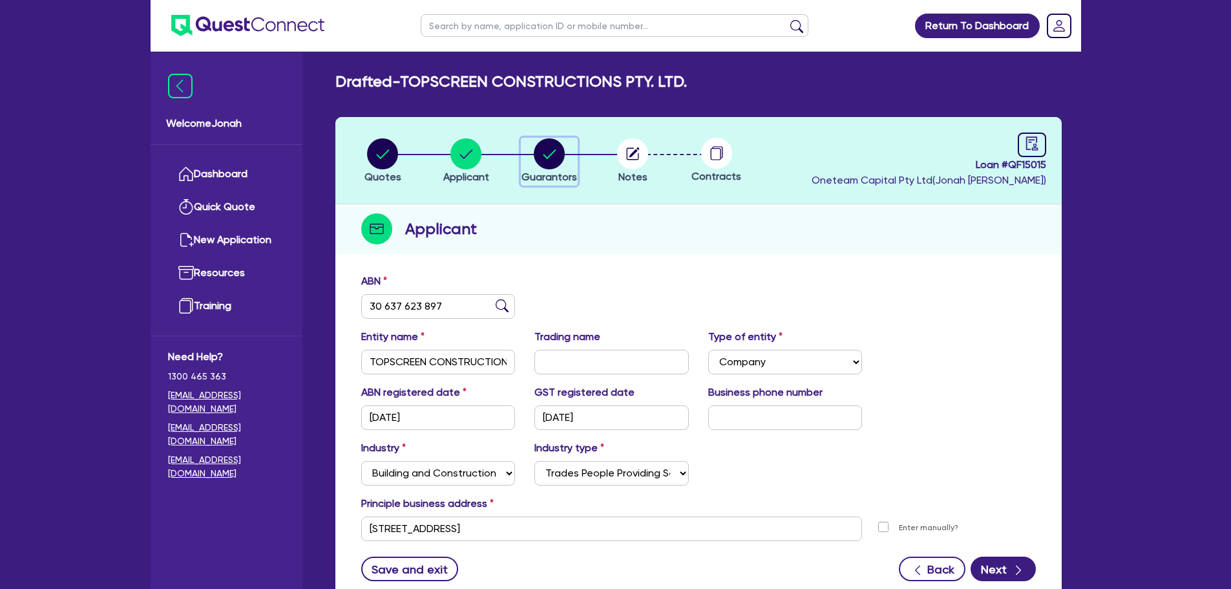
select select "VEHICLE_LOAN"
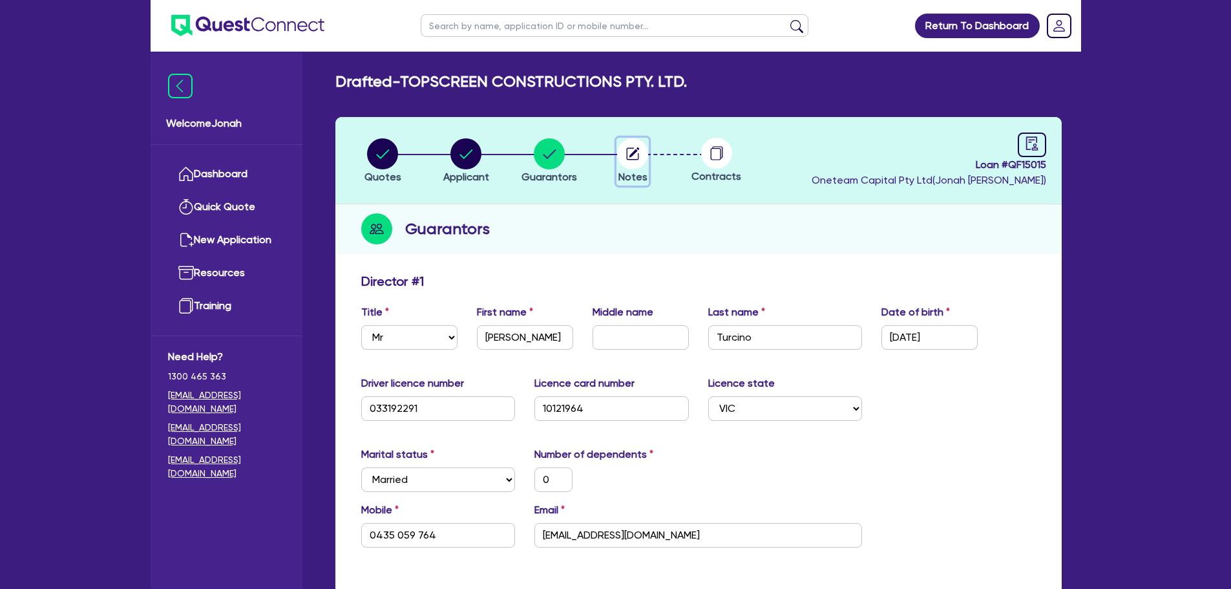
click at [624, 161] on circle "button" at bounding box center [632, 153] width 31 height 31
select select "Other"
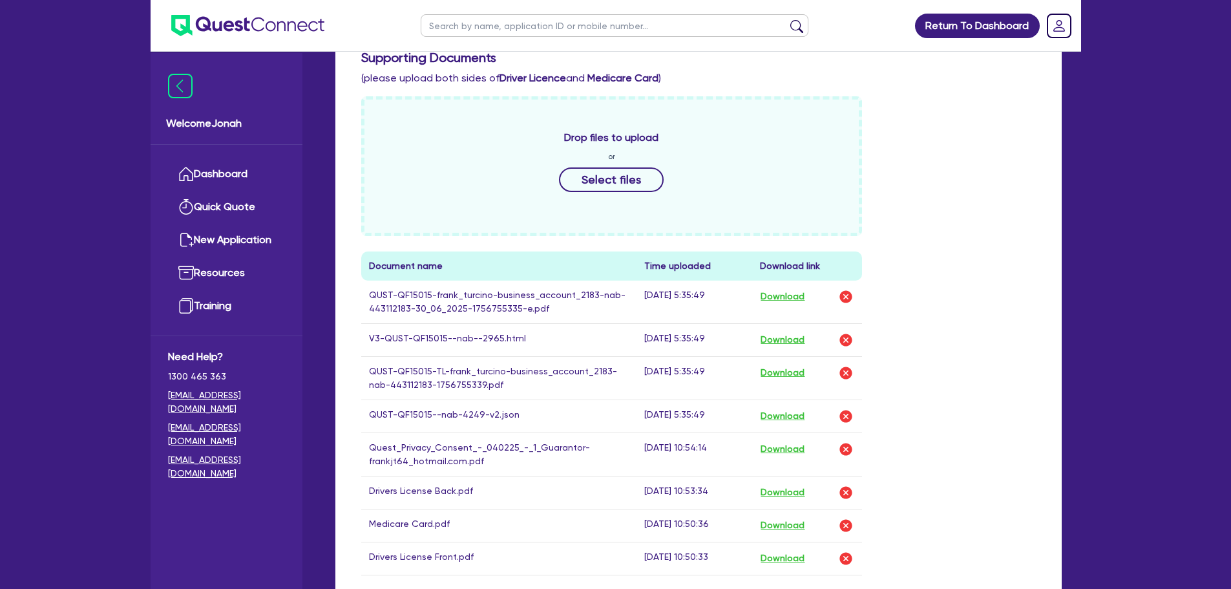
scroll to position [582, 0]
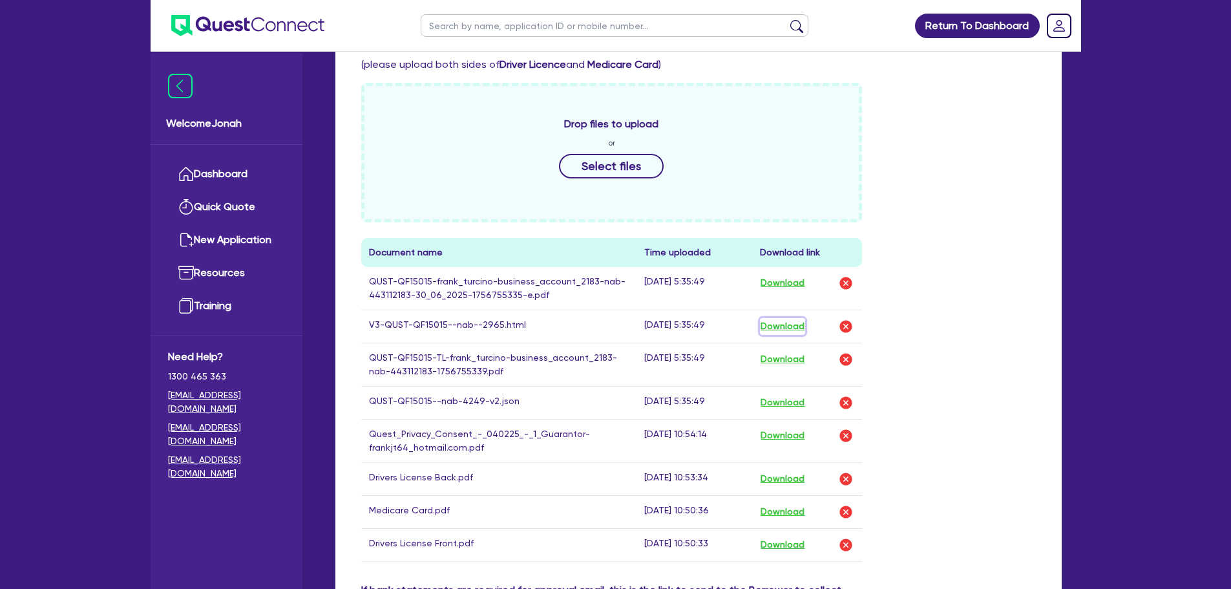
click at [781, 324] on button "Download" at bounding box center [782, 326] width 45 height 17
drag, startPoint x: 9, startPoint y: 127, endPoint x: 1, endPoint y: 124, distance: 8.8
click at [9, 127] on div "Return To Dashboard Edit Profile Logout Welcome Jonah Dashboard Quick Quote New…" at bounding box center [615, 157] width 1231 height 1479
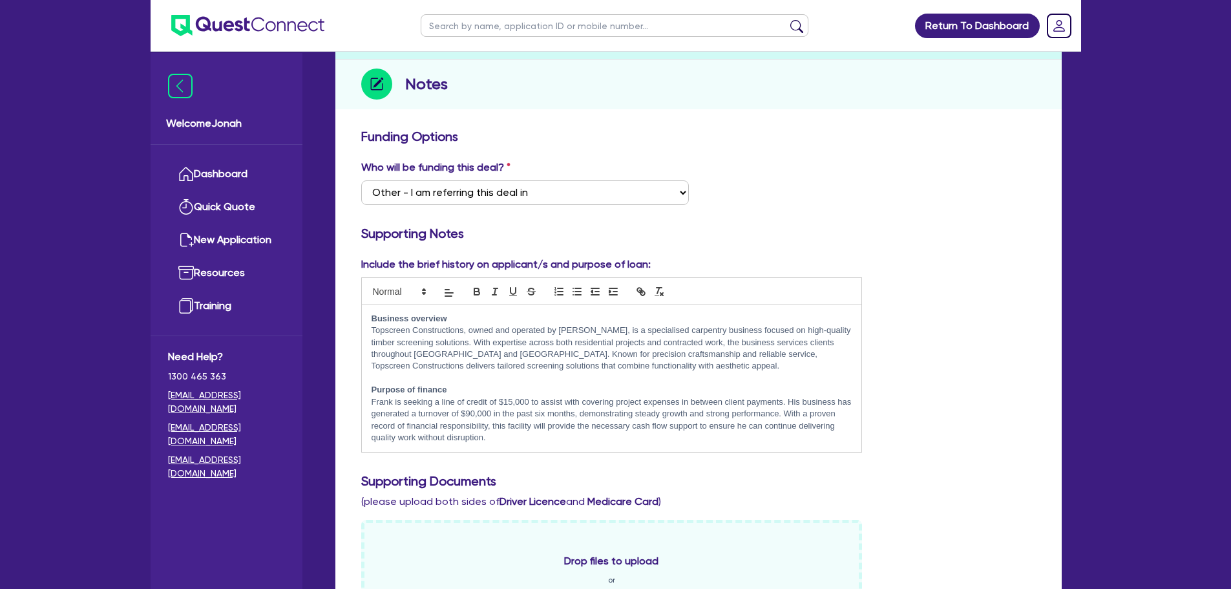
scroll to position [0, 0]
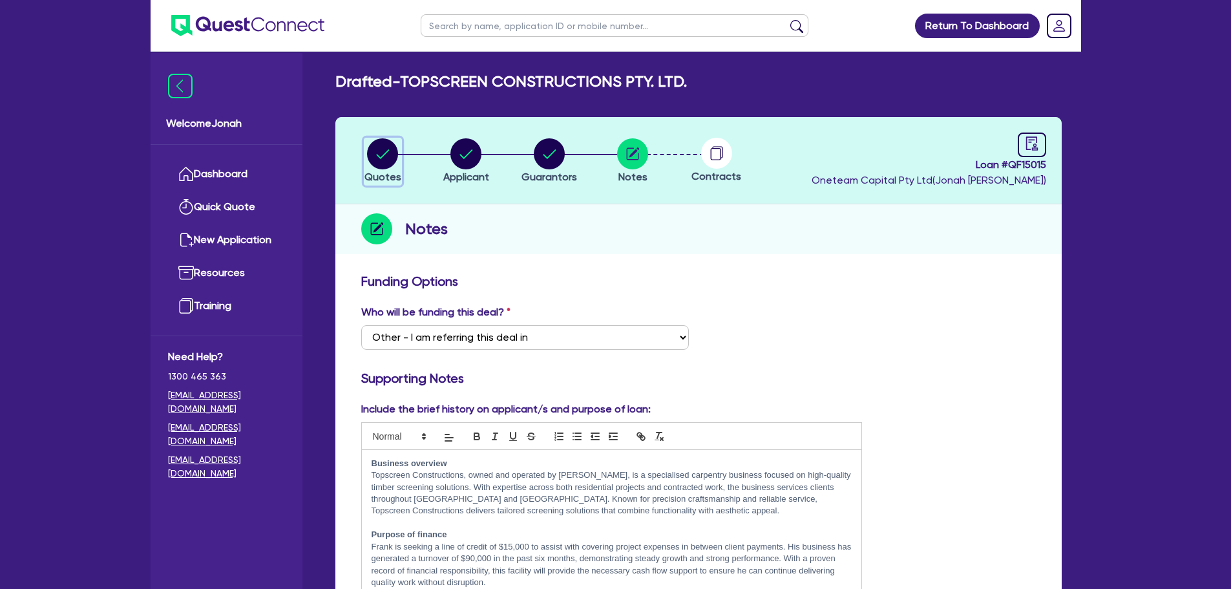
click at [389, 162] on circle "button" at bounding box center [382, 153] width 31 height 31
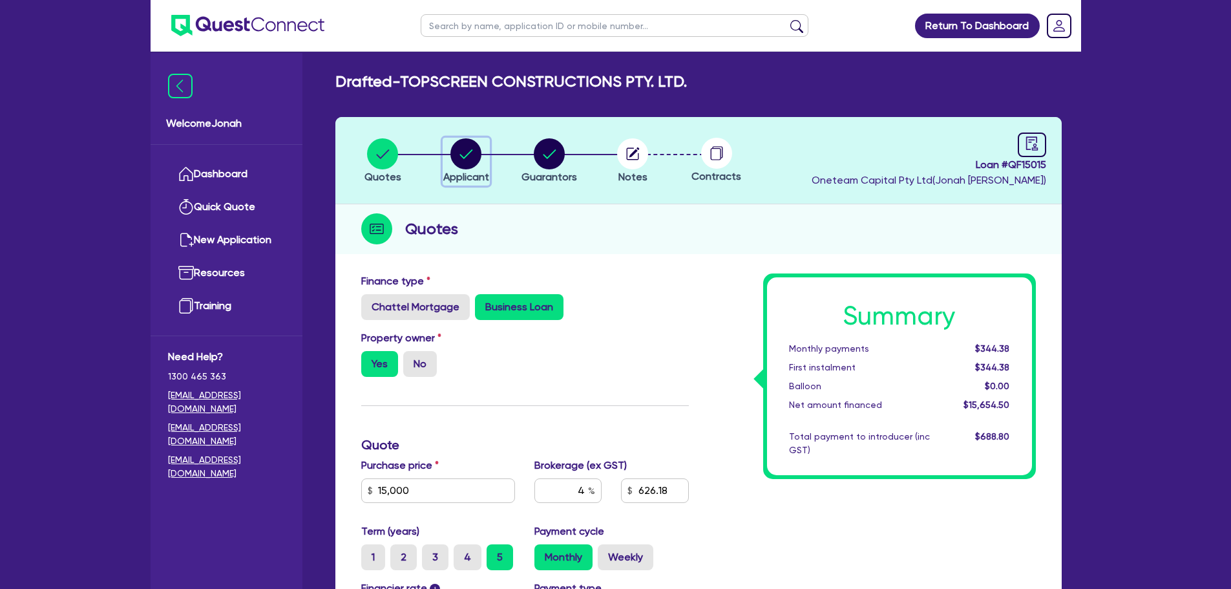
click at [480, 164] on icon "button" at bounding box center [466, 153] width 31 height 31
select select "COMPANY"
select select "BUILDING_CONSTRUCTION"
select select "TRADES_SERVICES_BUSINESSES_GOVERNMENT"
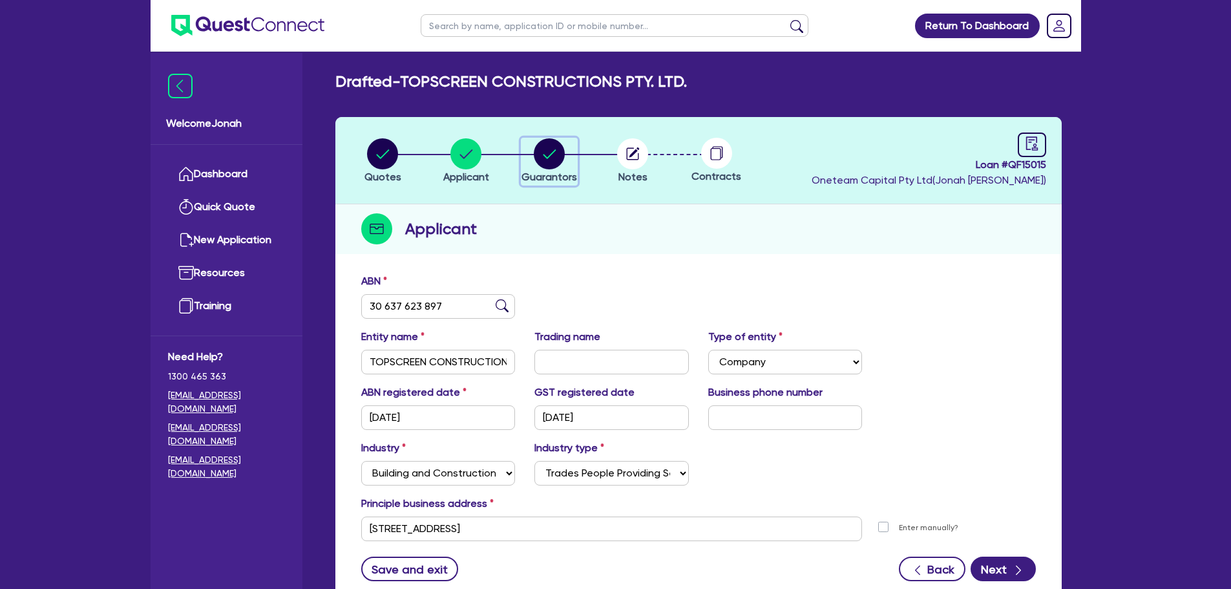
click at [552, 157] on circle "button" at bounding box center [549, 153] width 31 height 31
select select "MR"
select select "VIC"
select select "MARRIED"
select select "MORTGAGE"
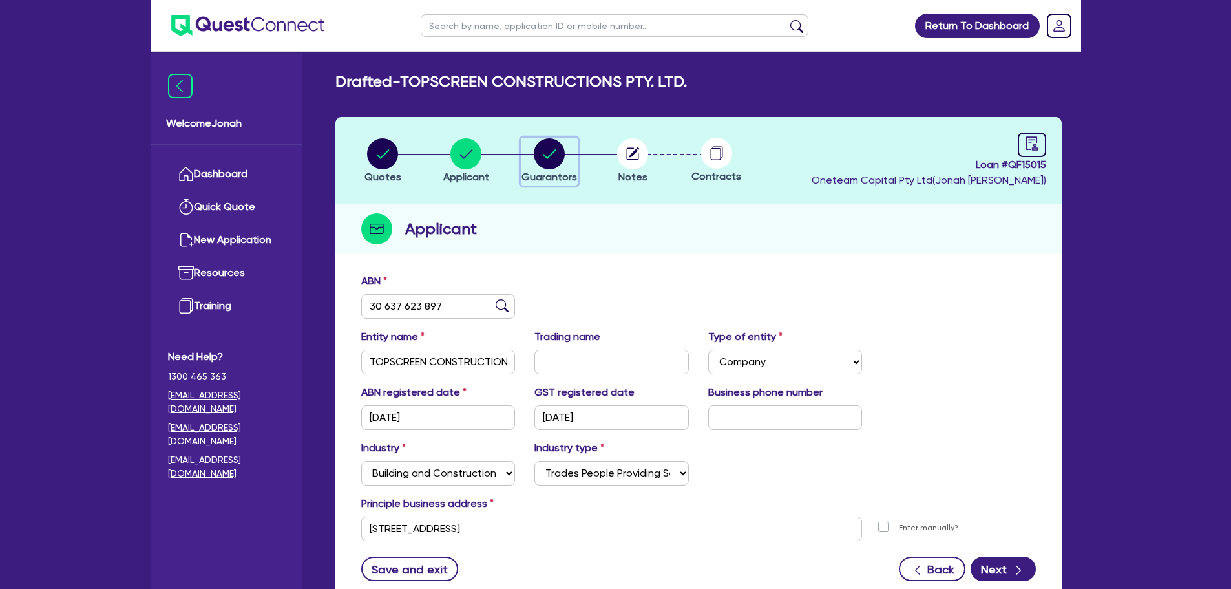
select select "VEHICLE_LOAN"
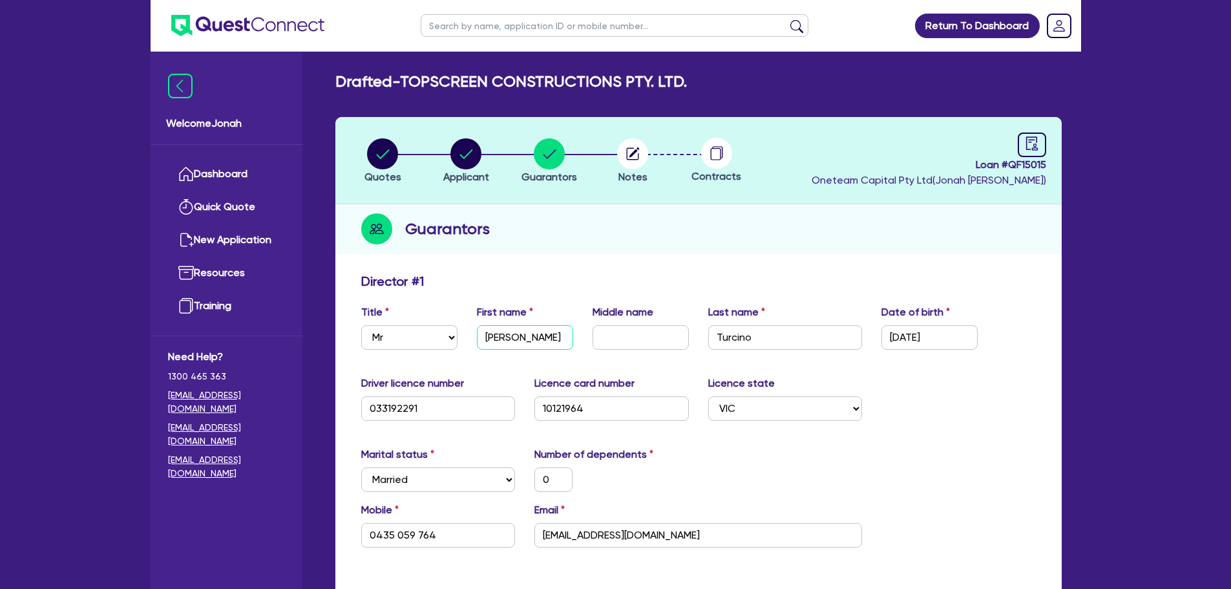
click at [505, 337] on input "[PERSON_NAME]" at bounding box center [525, 337] width 96 height 25
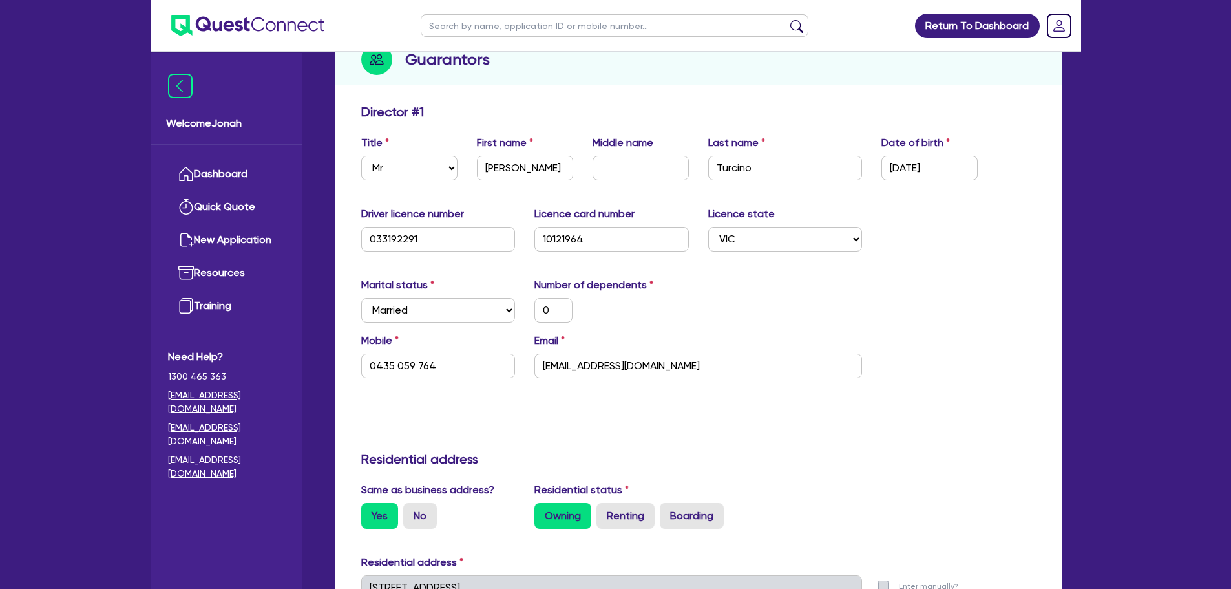
scroll to position [194, 0]
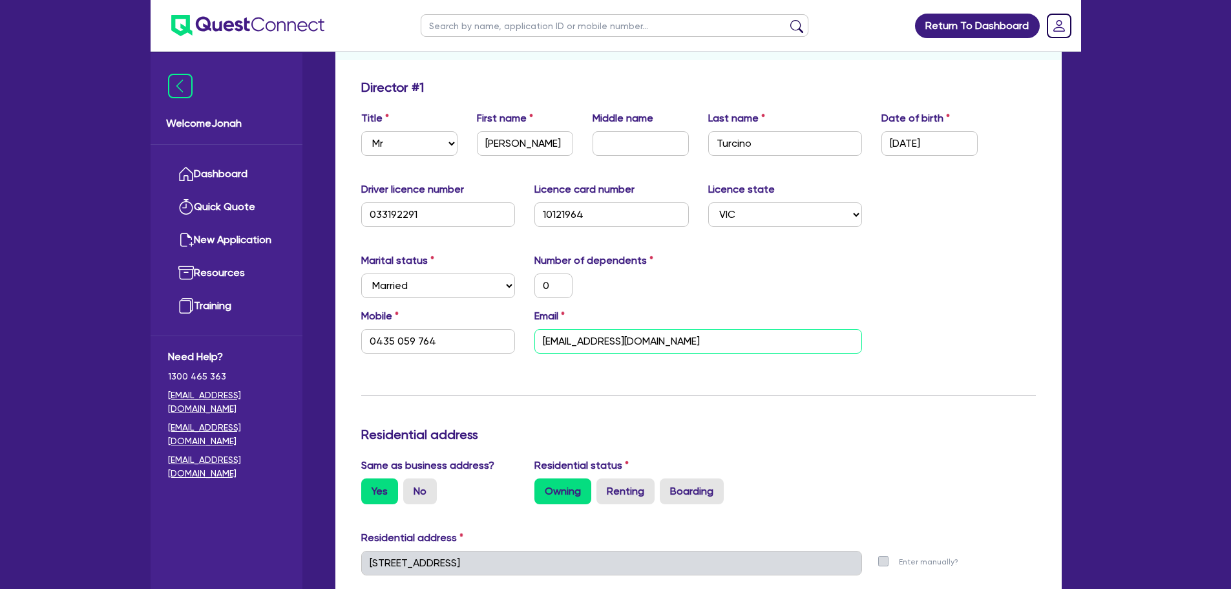
click at [758, 347] on input "[EMAIL_ADDRESS][DOMAIN_NAME]" at bounding box center [699, 341] width 328 height 25
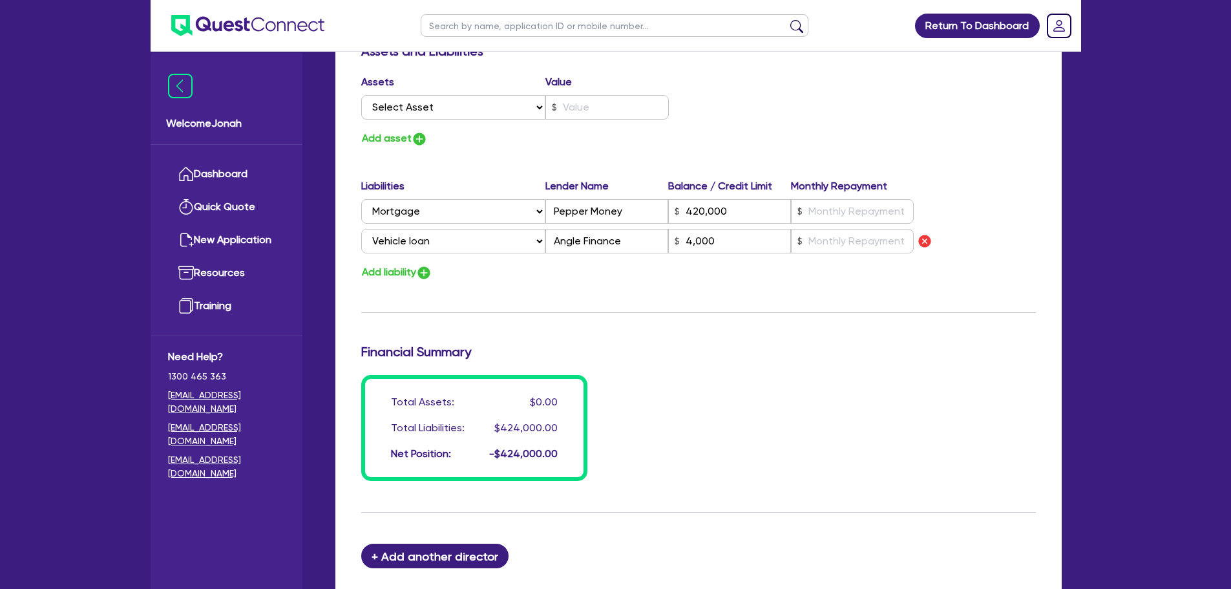
scroll to position [950, 0]
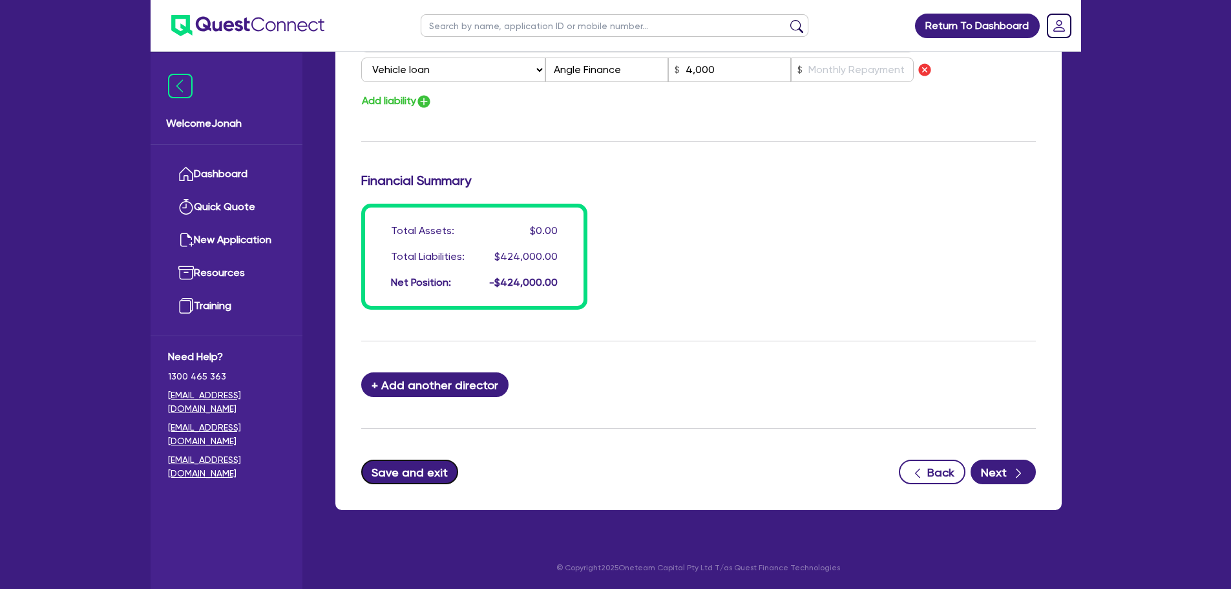
click at [402, 462] on button "Save and exit" at bounding box center [410, 472] width 98 height 25
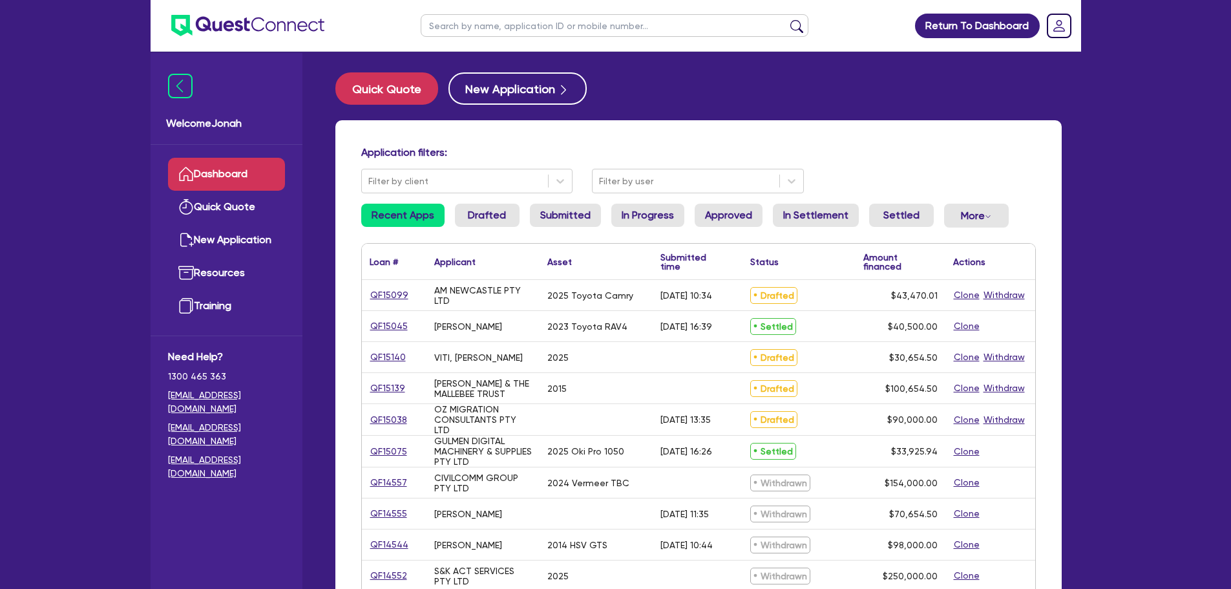
scroll to position [65, 0]
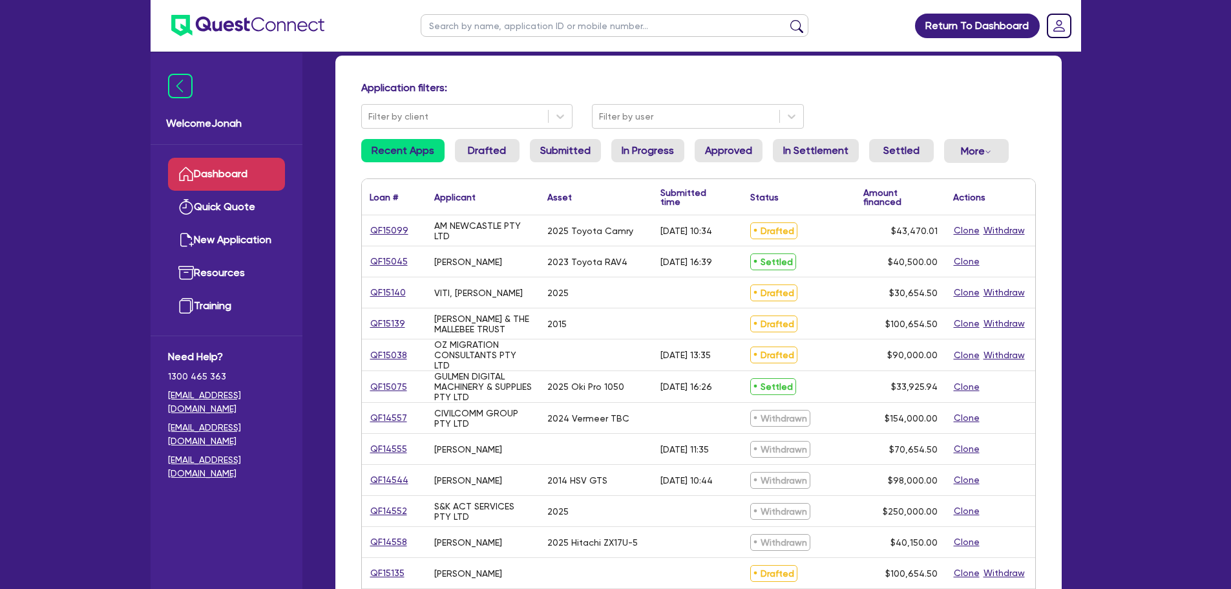
click at [489, 23] on input "text" at bounding box center [615, 25] width 388 height 23
type input "[PERSON_NAME]"
click at [787, 19] on button "submit" at bounding box center [797, 28] width 21 height 18
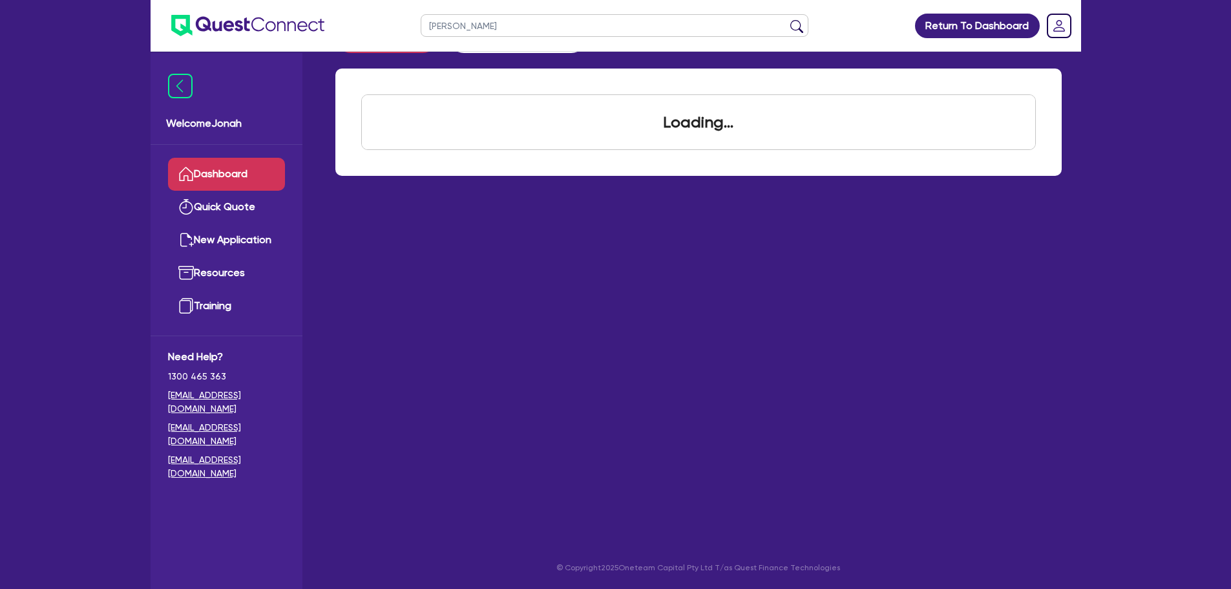
scroll to position [52, 0]
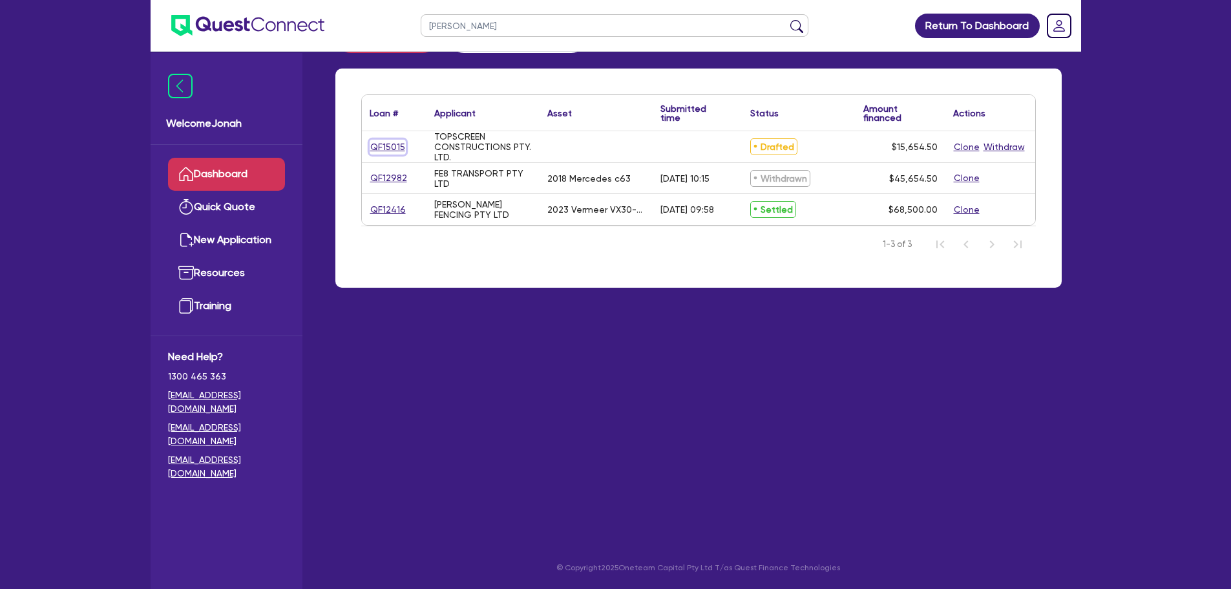
click at [394, 150] on link "QF15015" at bounding box center [388, 147] width 36 height 15
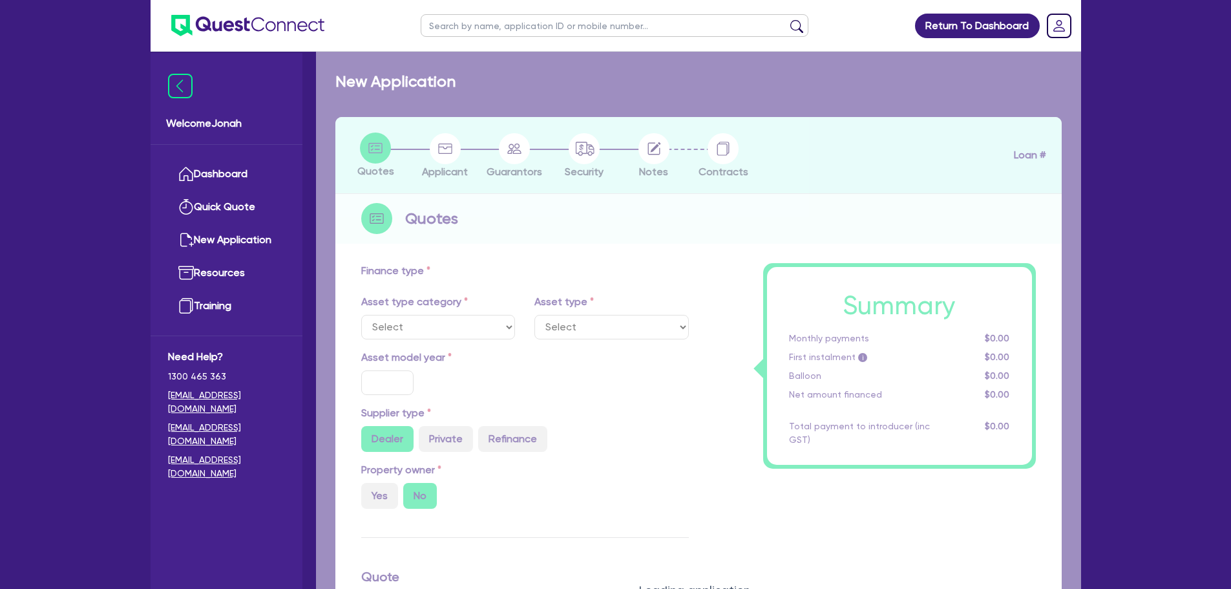
radio input "true"
type input "15,000"
type input "4"
type input "626.18"
type input "10"
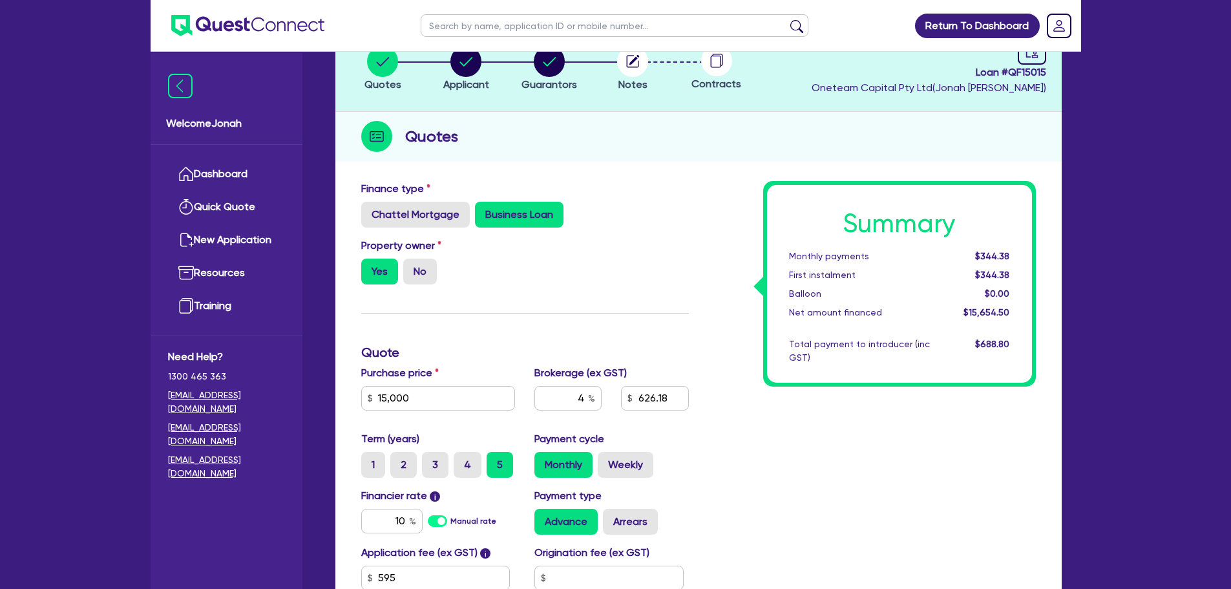
scroll to position [65, 0]
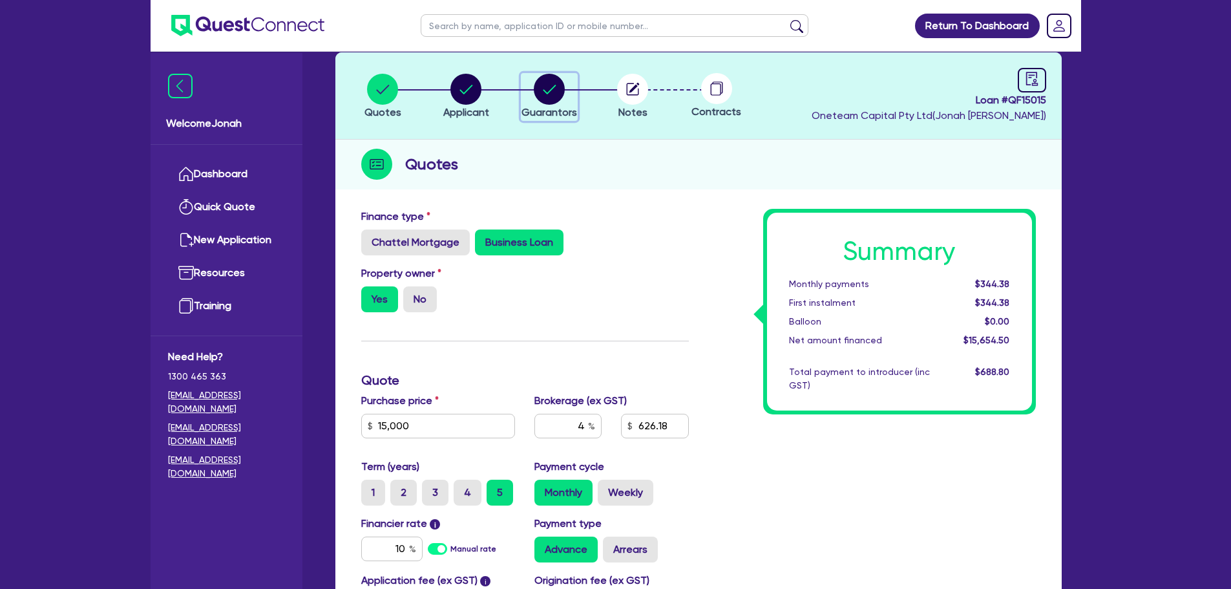
click at [542, 89] on circle "button" at bounding box center [549, 89] width 31 height 31
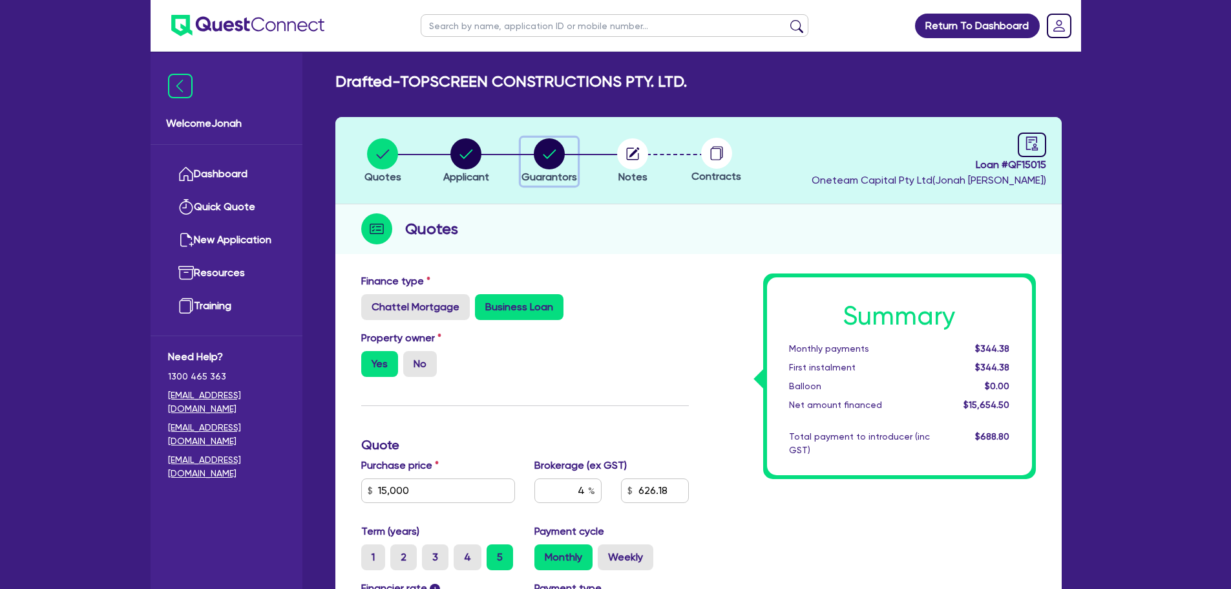
select select "MR"
select select "VIC"
select select "MARRIED"
select select "MORTGAGE"
select select "VEHICLE_LOAN"
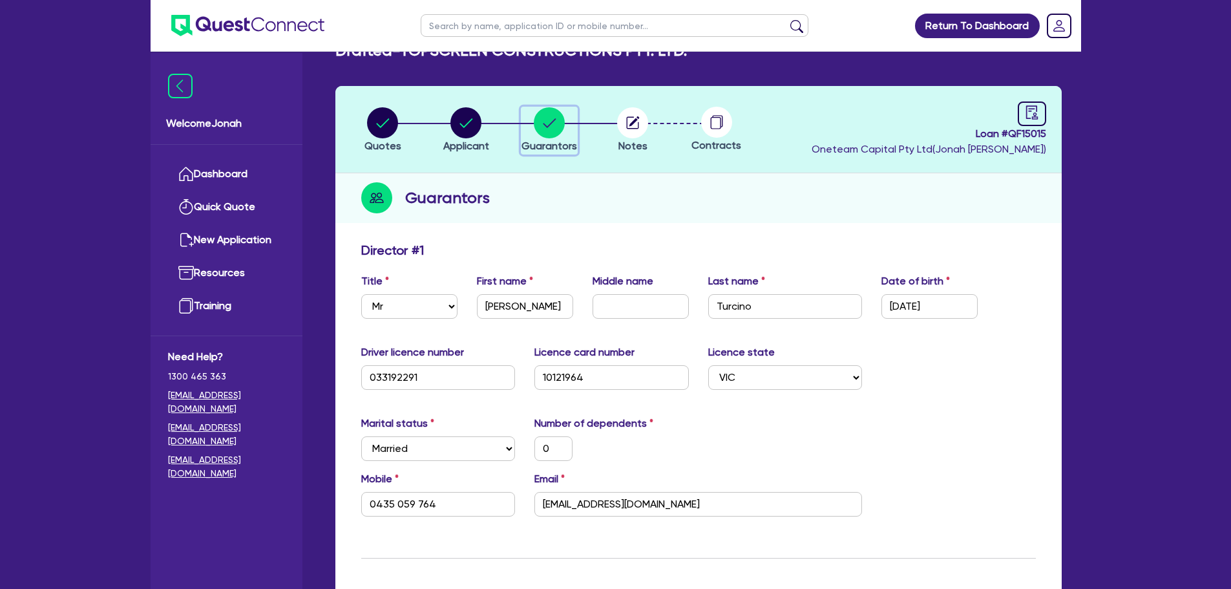
scroll to position [65, 0]
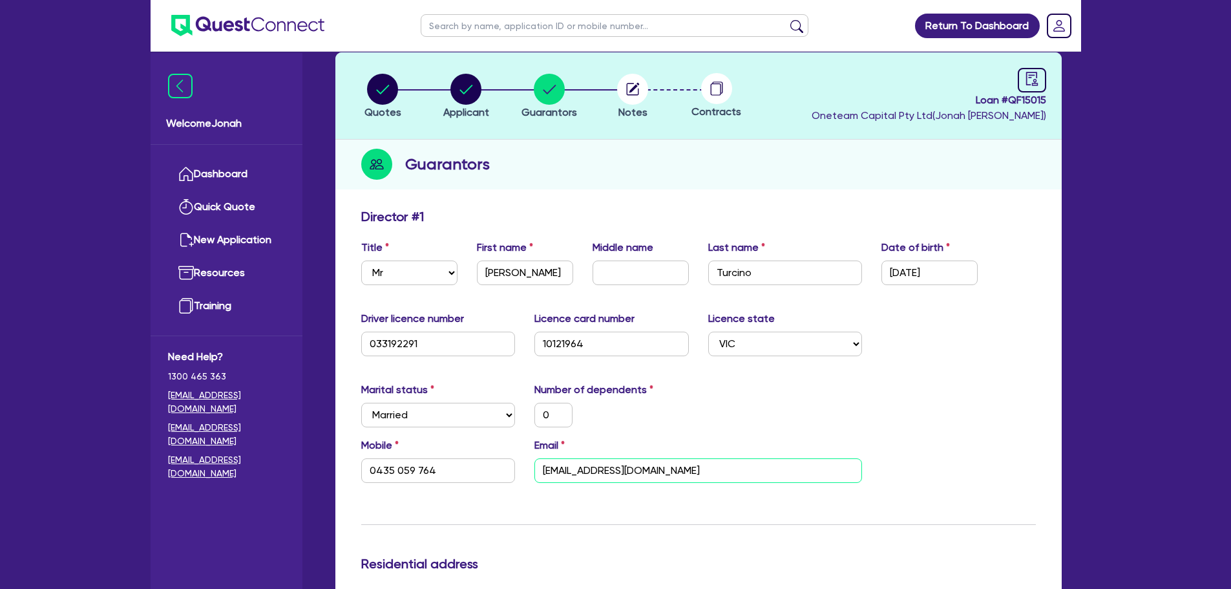
click at [652, 474] on input "[EMAIL_ADDRESS][DOMAIN_NAME]" at bounding box center [699, 470] width 328 height 25
click at [651, 474] on input "[EMAIL_ADDRESS][DOMAIN_NAME]" at bounding box center [699, 470] width 328 height 25
